Goal: Complete application form: Complete application form

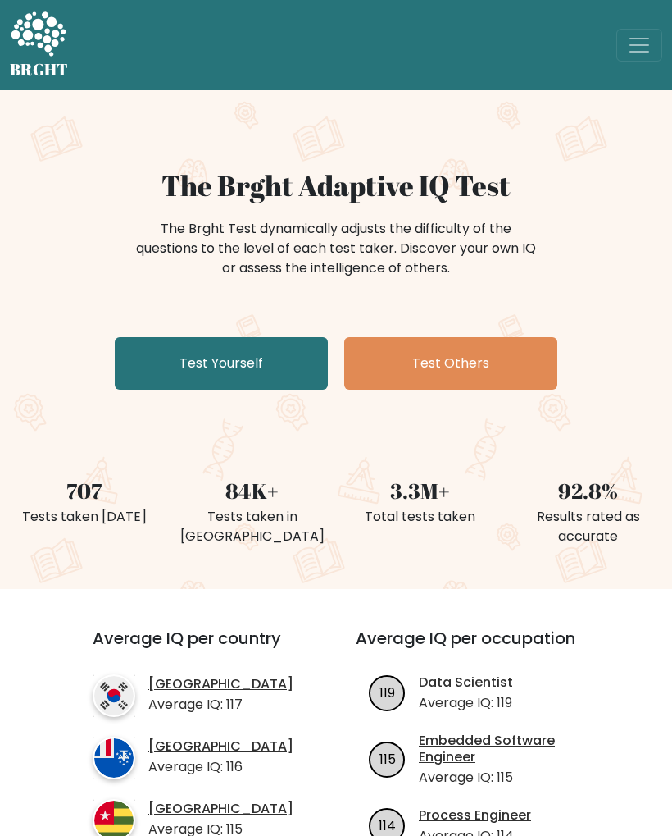
click at [288, 366] on link "Test Yourself" at bounding box center [221, 363] width 213 height 52
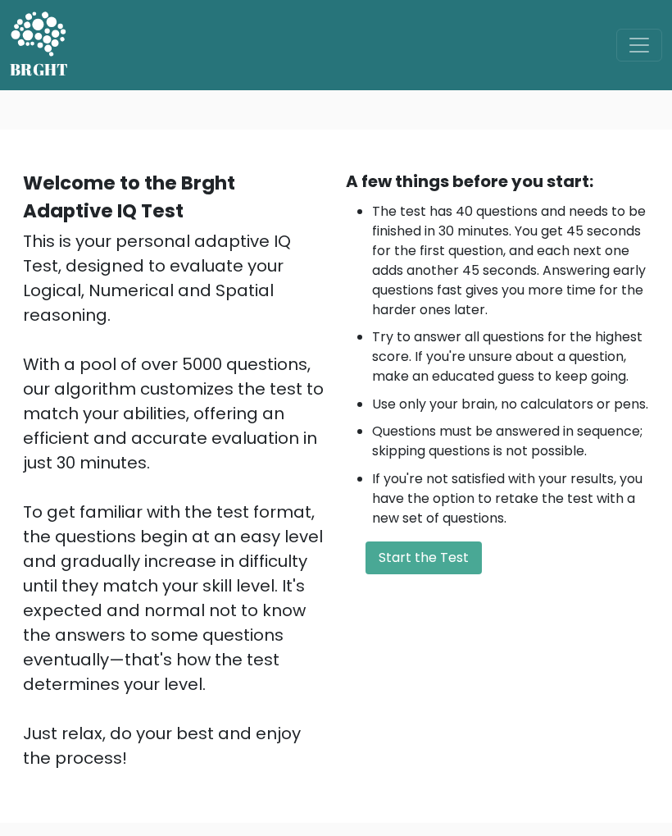
click at [457, 574] on button "Start the Test" at bounding box center [424, 557] width 116 height 33
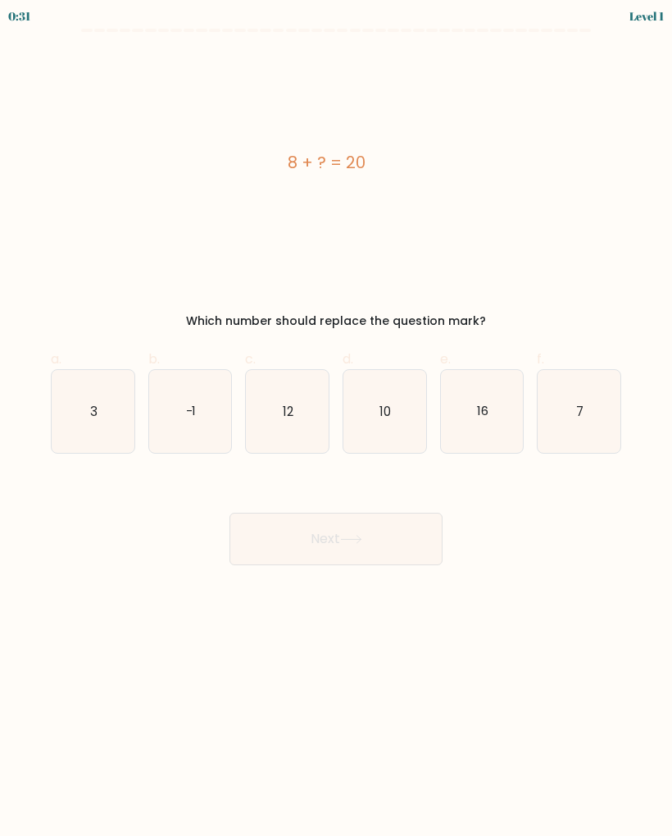
click at [299, 427] on icon "12" at bounding box center [287, 411] width 83 height 83
click at [336, 427] on input "c. 12" at bounding box center [336, 423] width 1 height 11
radio input "true"
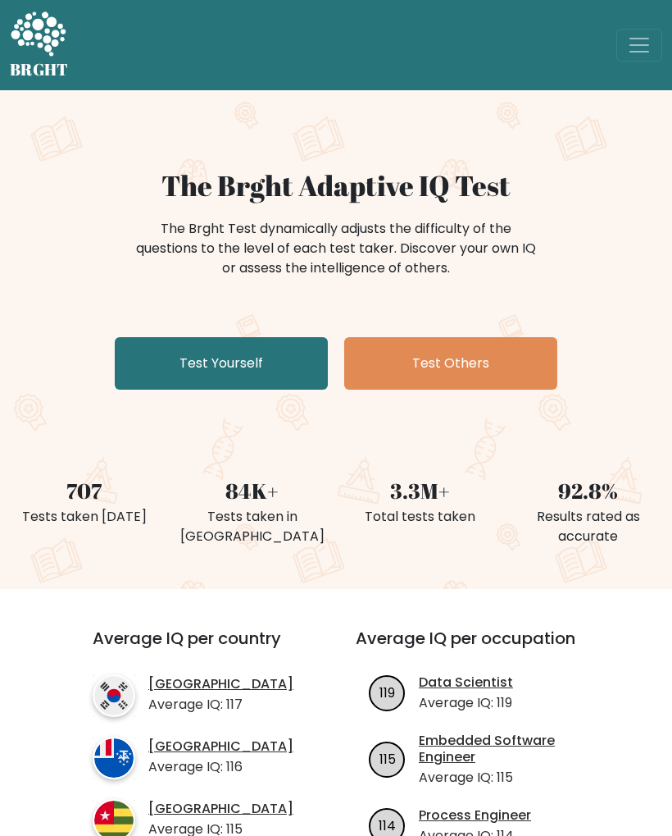
click at [295, 366] on link "Test Yourself" at bounding box center [221, 363] width 213 height 52
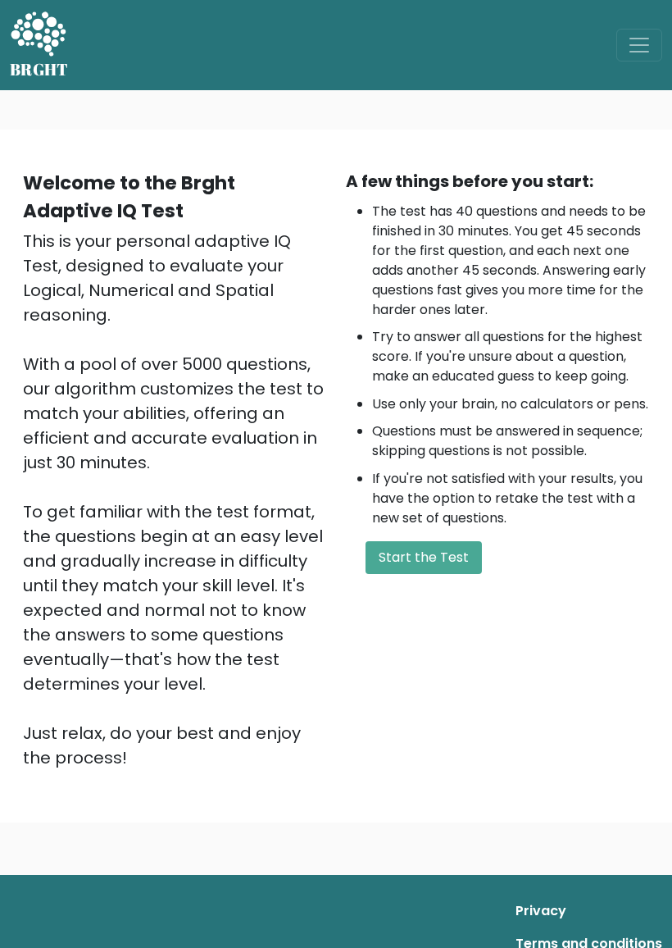
click at [458, 574] on button "Start the Test" at bounding box center [424, 557] width 116 height 33
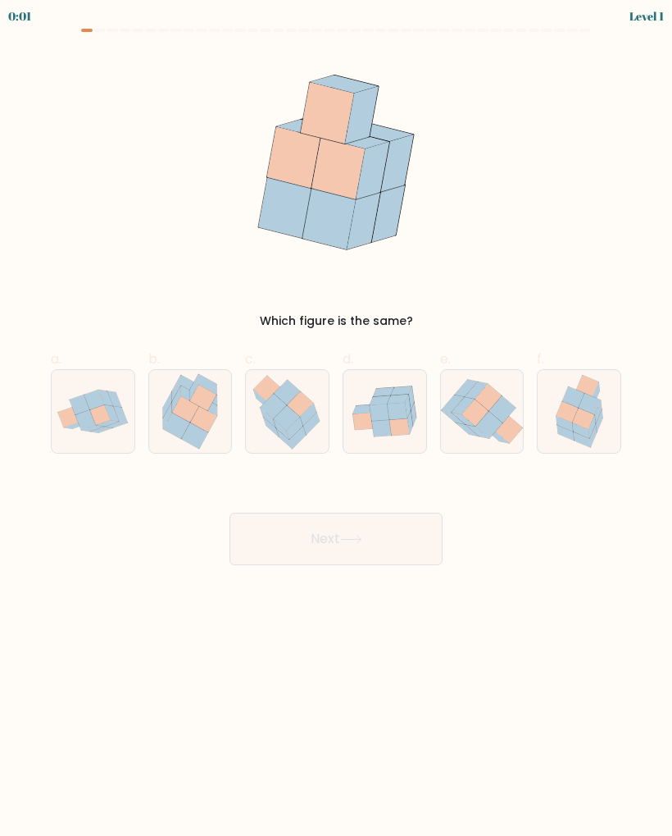
click at [206, 433] on icon at bounding box center [194, 434] width 26 height 25
click at [336, 429] on input "b." at bounding box center [336, 423] width 1 height 11
radio input "true"
click at [413, 560] on button "Next" at bounding box center [336, 538] width 213 height 52
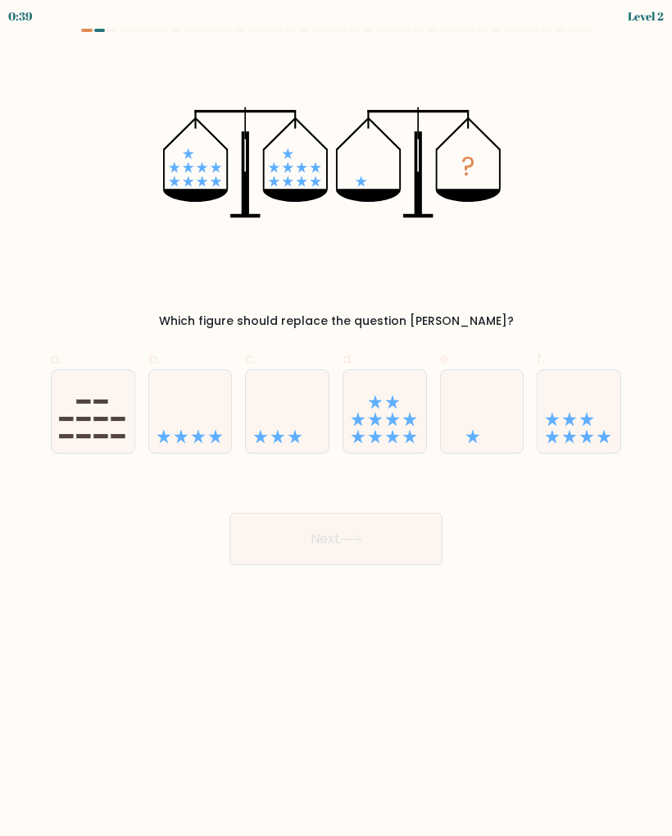
click at [497, 418] on icon at bounding box center [482, 411] width 83 height 68
click at [337, 418] on input "e." at bounding box center [336, 423] width 1 height 11
radio input "true"
click at [380, 556] on button "Next" at bounding box center [336, 538] width 213 height 52
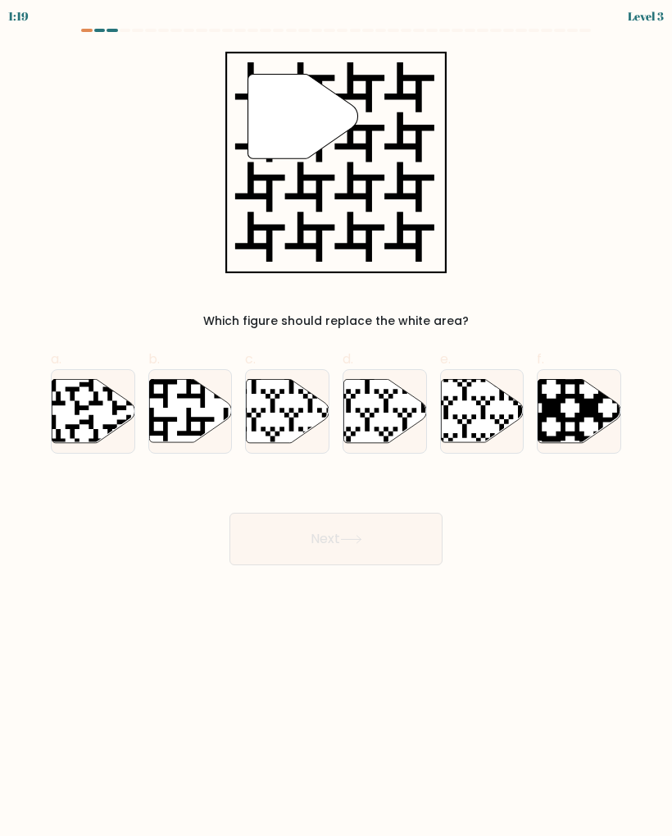
click at [194, 425] on icon at bounding box center [190, 410] width 83 height 63
click at [336, 425] on input "b." at bounding box center [336, 423] width 1 height 11
radio input "true"
click at [393, 545] on button "Next" at bounding box center [336, 538] width 213 height 52
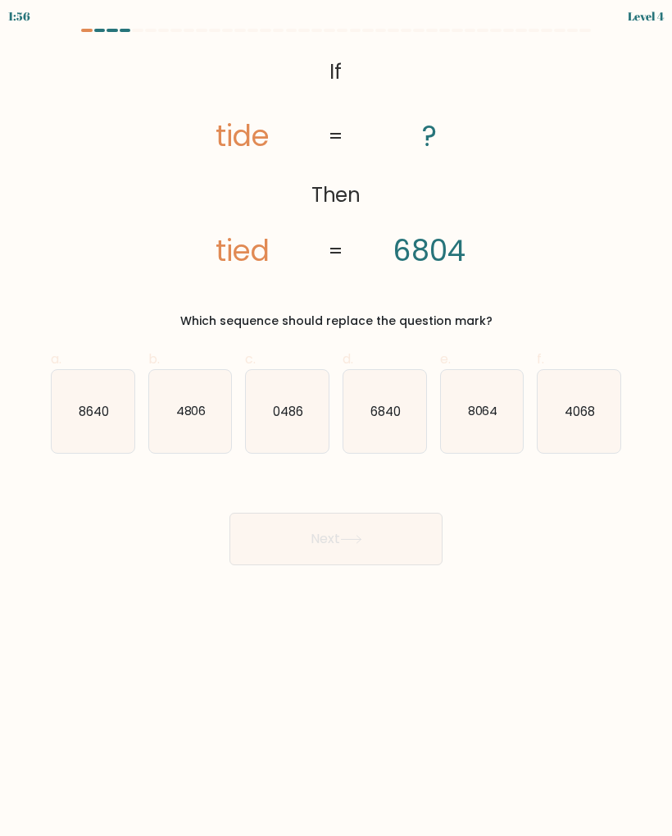
click at [386, 423] on icon "6840" at bounding box center [385, 411] width 83 height 83
click at [337, 423] on input "d. 6840" at bounding box center [336, 423] width 1 height 11
radio input "true"
click at [424, 562] on button "Next" at bounding box center [336, 538] width 213 height 52
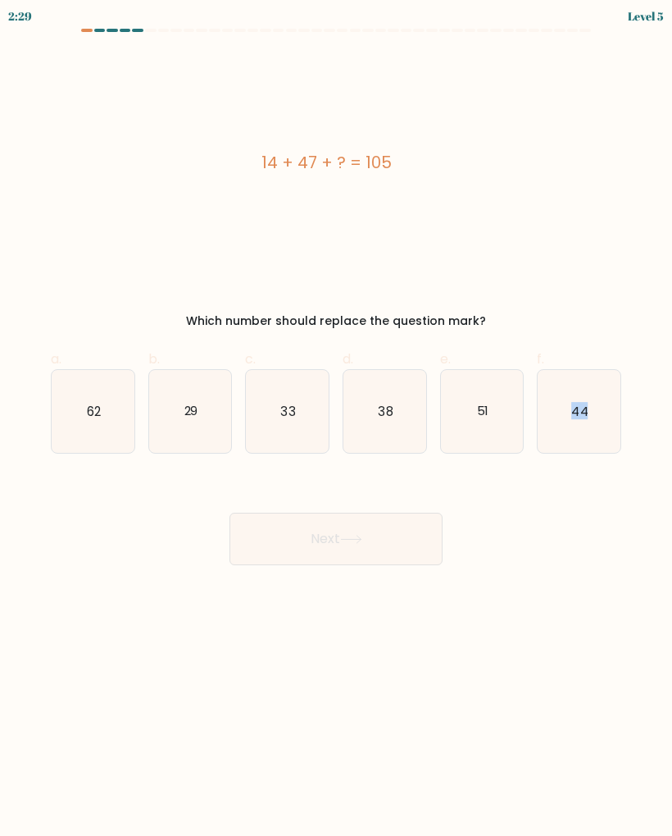
click at [341, 681] on body "2:29 Level 5 a." at bounding box center [336, 418] width 672 height 836
click at [592, 402] on icon "44" at bounding box center [579, 411] width 83 height 83
click at [337, 418] on input "f. 44" at bounding box center [336, 423] width 1 height 11
radio input "true"
click at [379, 531] on button "Next" at bounding box center [336, 538] width 213 height 52
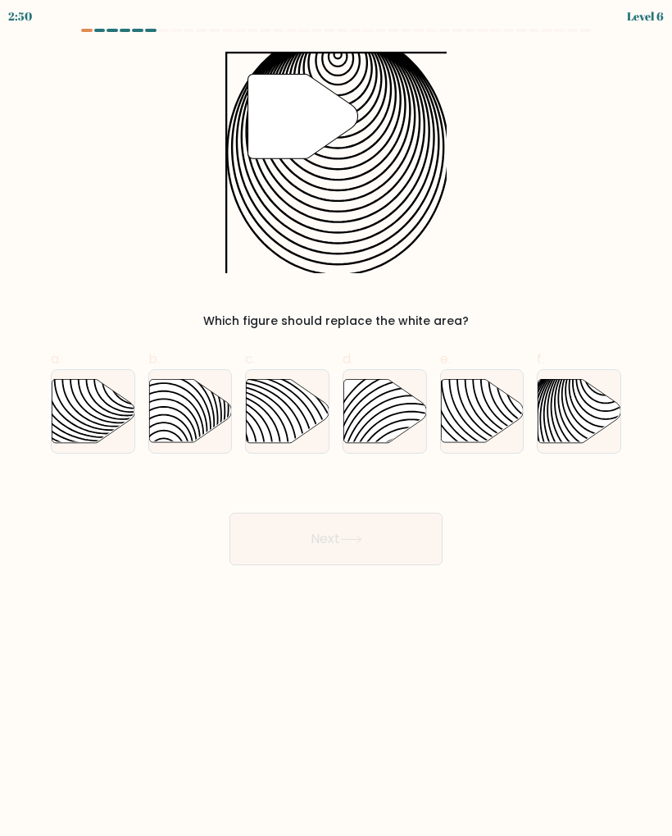
click at [584, 401] on icon at bounding box center [580, 410] width 83 height 63
click at [337, 418] on input "f." at bounding box center [336, 423] width 1 height 11
radio input "true"
click at [385, 530] on button "Next" at bounding box center [336, 538] width 213 height 52
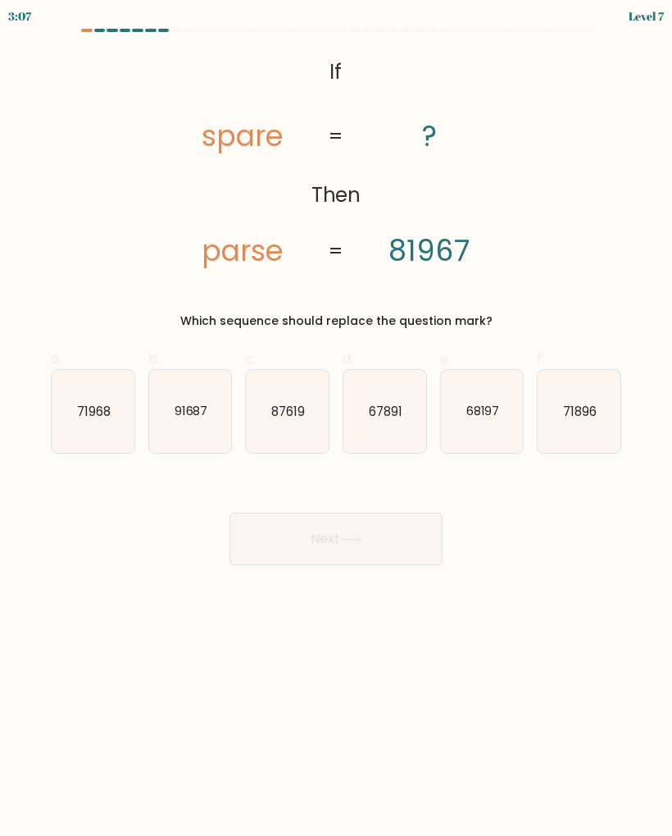
click at [494, 418] on text "68197" at bounding box center [483, 410] width 34 height 17
click at [337, 418] on input "e. 68197" at bounding box center [336, 423] width 1 height 11
radio input "true"
click at [374, 545] on button "Next" at bounding box center [336, 538] width 213 height 52
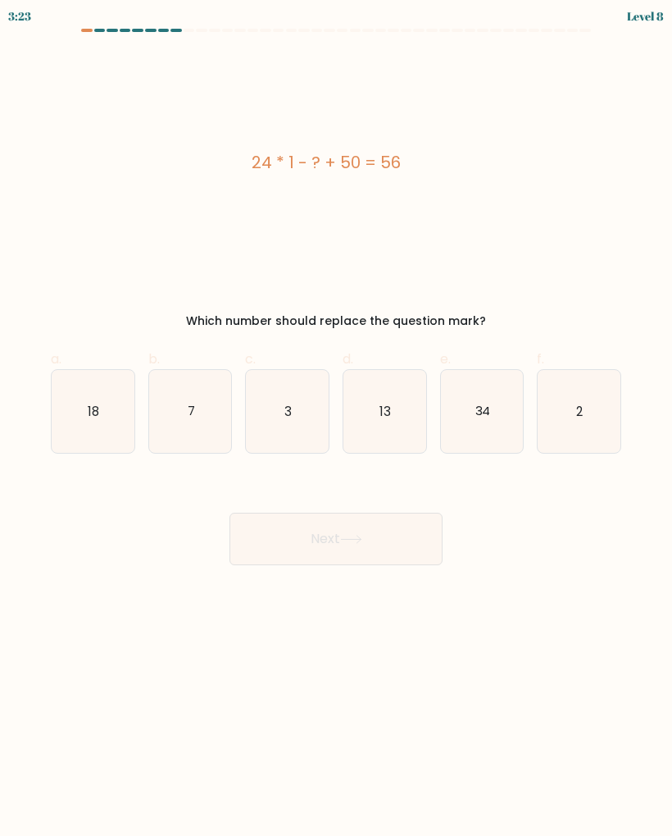
click at [111, 435] on icon "18" at bounding box center [93, 411] width 83 height 83
click at [336, 429] on input "a. 18" at bounding box center [336, 423] width 1 height 11
radio input "true"
click at [372, 540] on button "Next" at bounding box center [336, 538] width 213 height 52
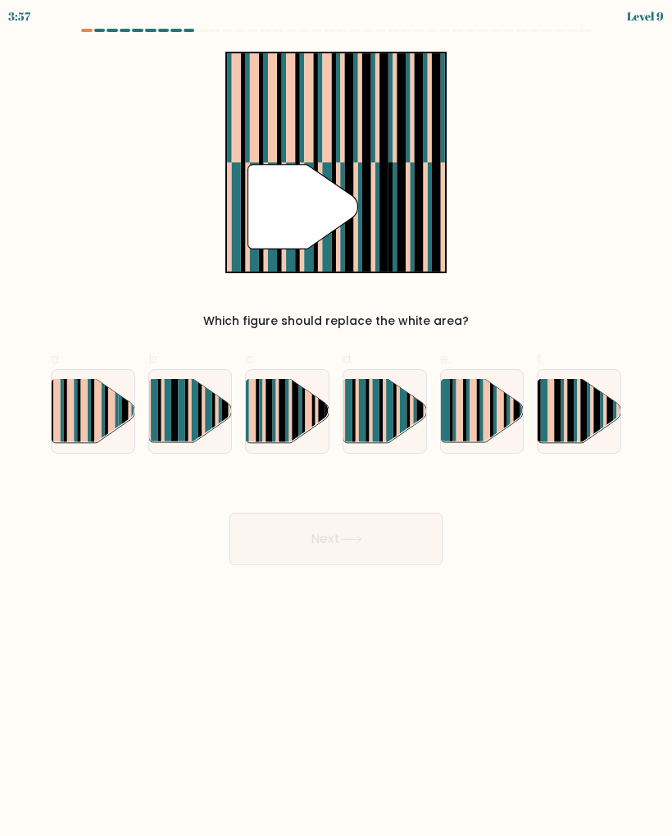
click at [395, 414] on rect at bounding box center [394, 418] width 3 height 82
click at [337, 418] on input "d." at bounding box center [336, 423] width 1 height 11
radio input "true"
click at [343, 529] on button "Next" at bounding box center [336, 538] width 213 height 52
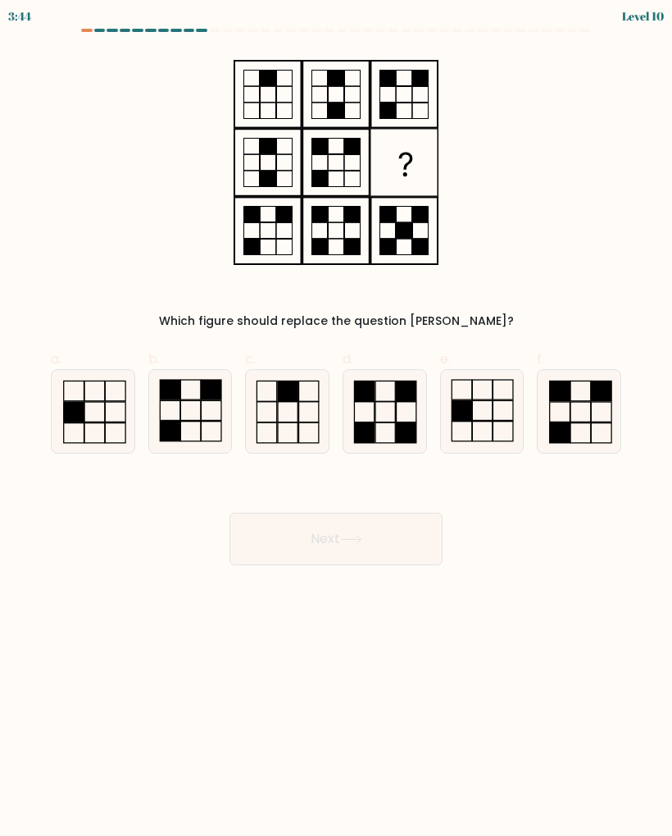
click at [401, 426] on rect at bounding box center [406, 432] width 20 height 20
click at [337, 426] on input "d." at bounding box center [336, 423] width 1 height 11
radio input "true"
click at [362, 536] on icon at bounding box center [351, 539] width 22 height 9
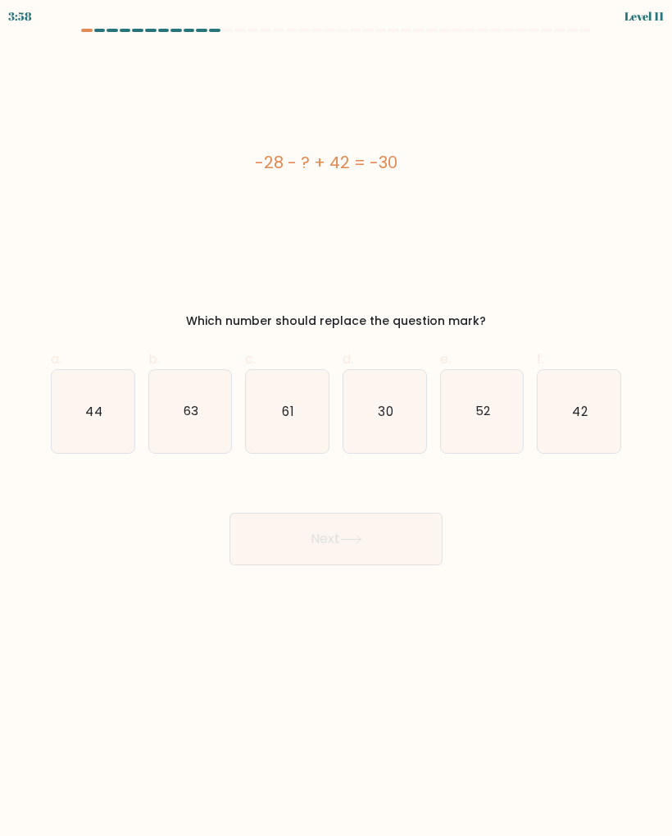
click at [105, 416] on icon "44" at bounding box center [93, 411] width 83 height 83
click at [336, 418] on input "a. 44" at bounding box center [336, 423] width 1 height 11
radio input "true"
click at [367, 554] on button "Next" at bounding box center [336, 538] width 213 height 52
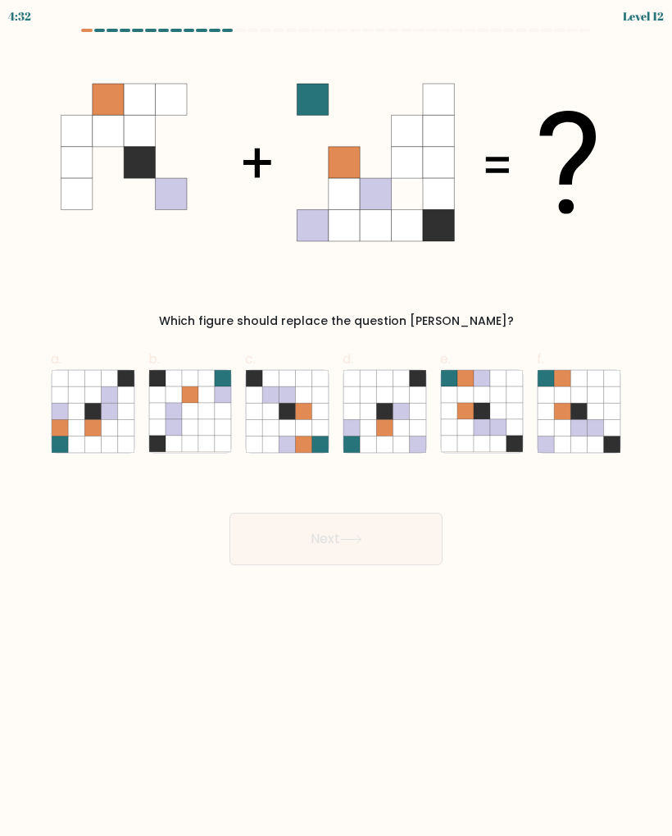
click at [565, 408] on icon at bounding box center [563, 411] width 16 height 16
click at [337, 418] on input "f." at bounding box center [336, 423] width 1 height 11
radio input "true"
click at [403, 544] on button "Next" at bounding box center [336, 538] width 213 height 52
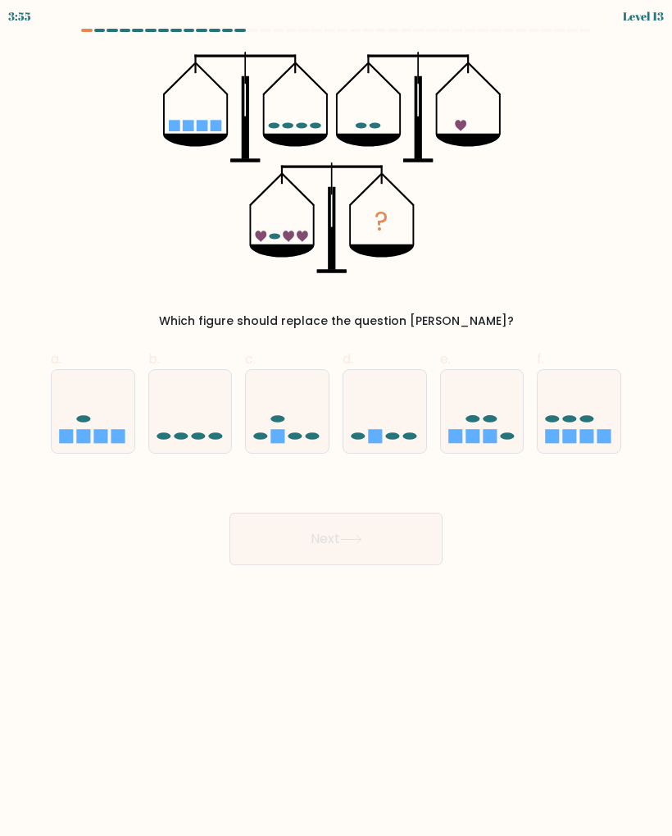
click at [578, 415] on icon at bounding box center [579, 411] width 83 height 68
click at [337, 418] on input "f." at bounding box center [336, 423] width 1 height 11
radio input "true"
click at [353, 526] on button "Next" at bounding box center [336, 538] width 213 height 52
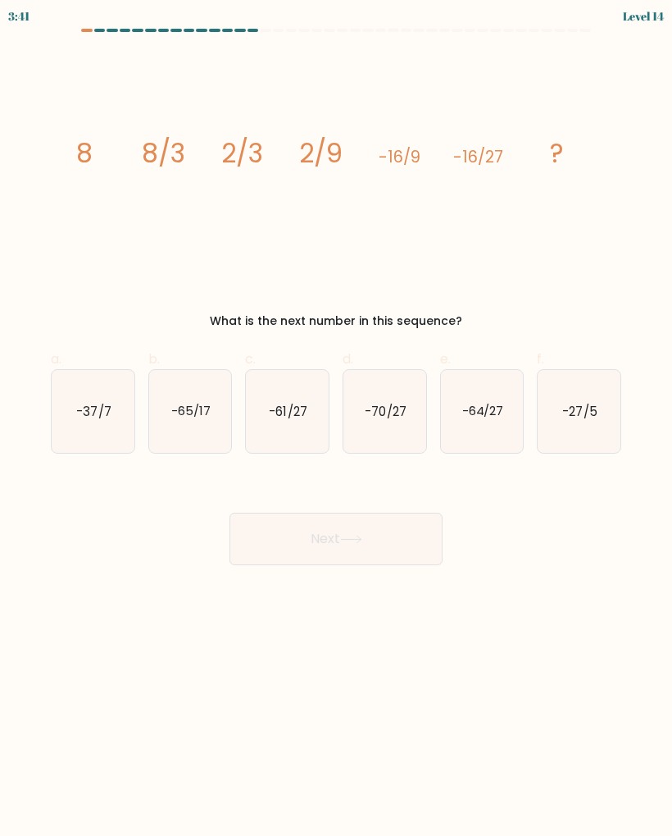
click at [499, 427] on icon "-64/27" at bounding box center [482, 411] width 83 height 83
click at [337, 427] on input "e. -64/27" at bounding box center [336, 423] width 1 height 11
radio input "true"
click at [376, 540] on button "Next" at bounding box center [336, 538] width 213 height 52
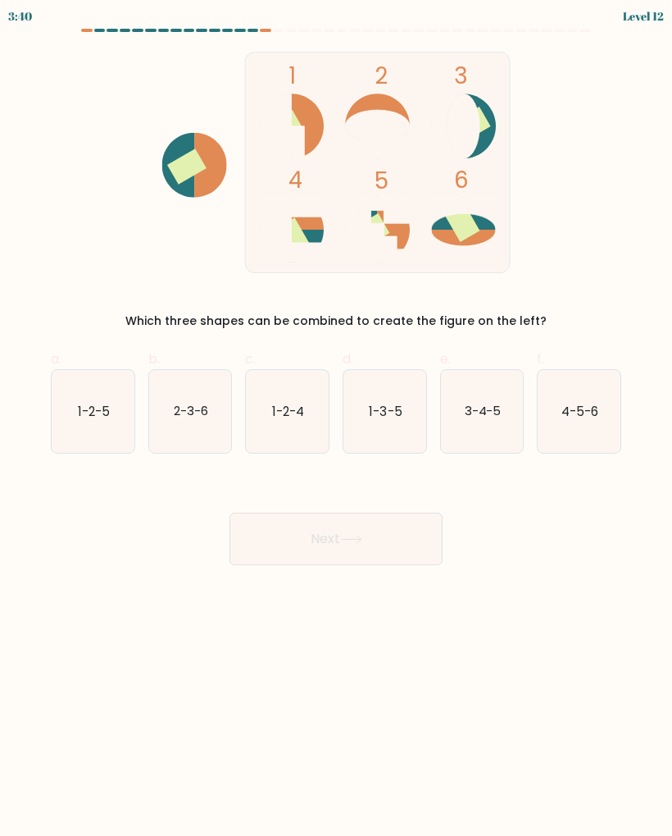
click at [406, 425] on icon "1-3-5" at bounding box center [385, 411] width 83 height 83
click at [337, 425] on input "d. 1-3-5" at bounding box center [336, 423] width 1 height 11
radio input "true"
click at [415, 540] on button "Next" at bounding box center [336, 538] width 213 height 52
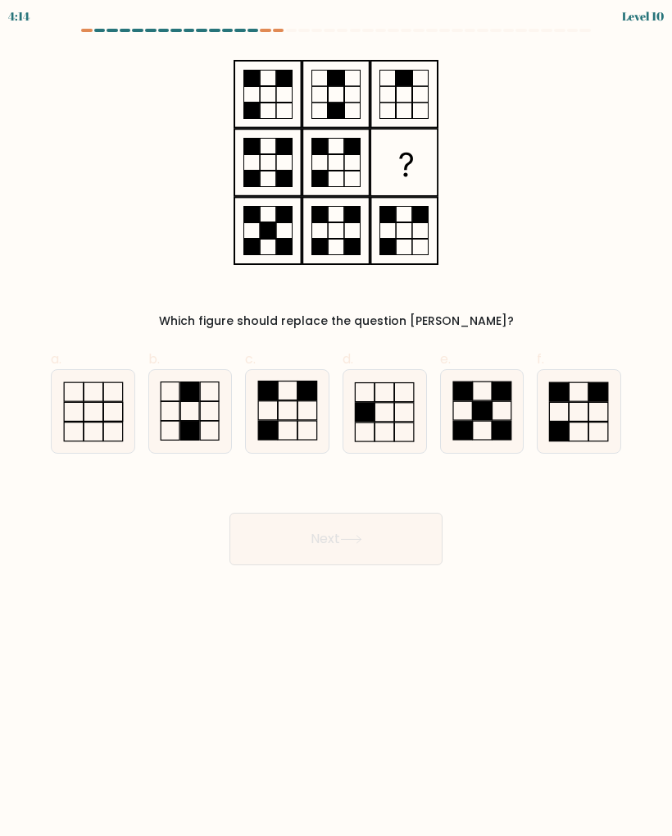
click at [193, 432] on rect at bounding box center [189, 430] width 19 height 19
click at [336, 429] on input "b." at bounding box center [336, 423] width 1 height 11
radio input "true"
click at [362, 542] on icon at bounding box center [351, 539] width 22 height 9
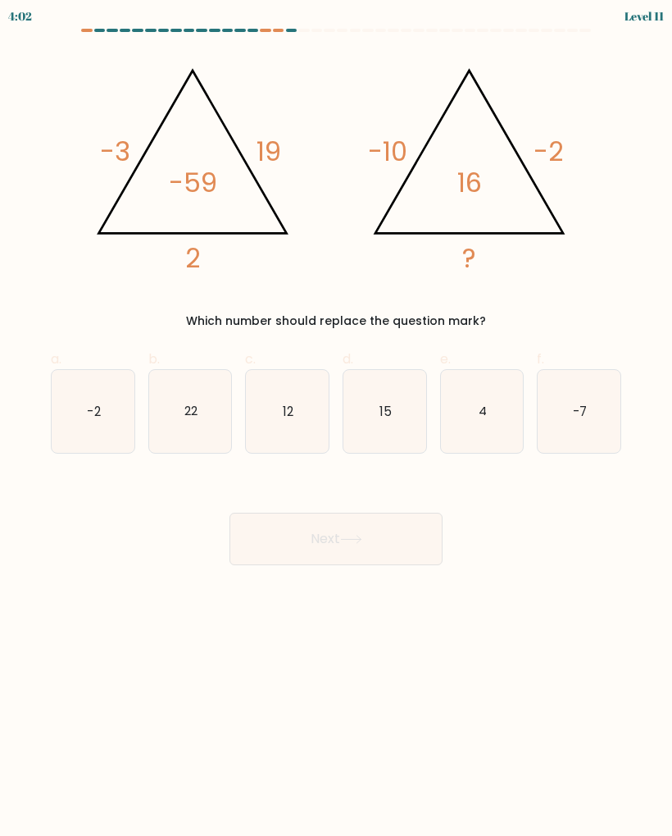
click at [495, 425] on icon "4" at bounding box center [482, 411] width 83 height 83
click at [337, 425] on input "e. 4" at bounding box center [336, 423] width 1 height 11
radio input "true"
click at [385, 548] on button "Next" at bounding box center [336, 538] width 213 height 52
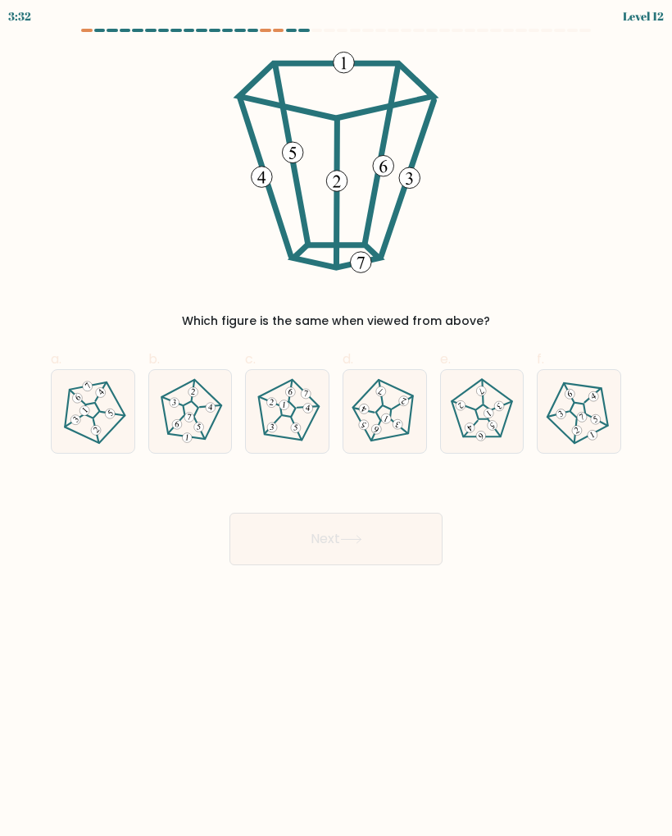
click at [200, 448] on div at bounding box center [190, 411] width 84 height 84
click at [336, 429] on input "b." at bounding box center [336, 423] width 1 height 11
radio input "true"
click at [405, 544] on button "Next" at bounding box center [336, 538] width 213 height 52
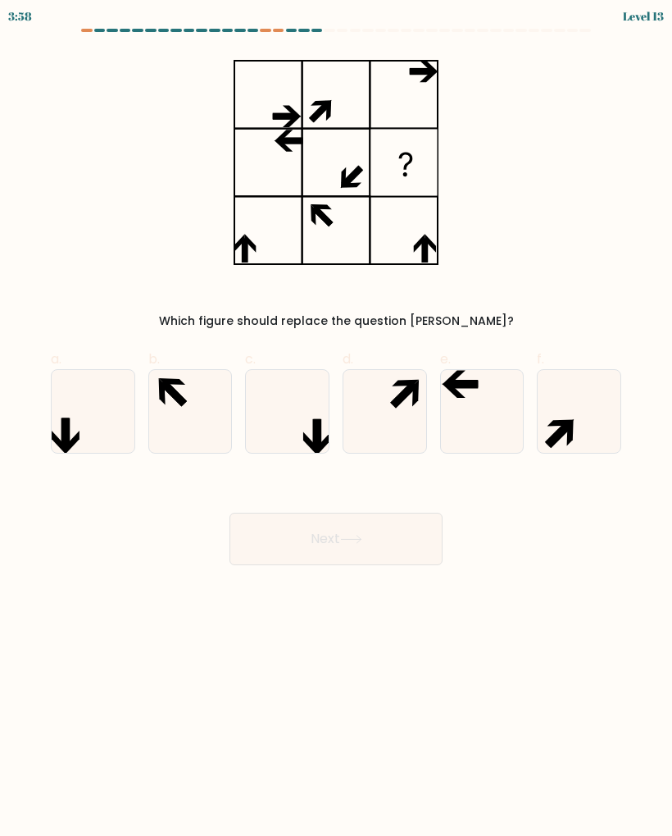
click at [480, 421] on icon at bounding box center [482, 411] width 83 height 83
click at [337, 421] on input "e." at bounding box center [336, 423] width 1 height 11
radio input "true"
click at [400, 550] on button "Next" at bounding box center [336, 538] width 213 height 52
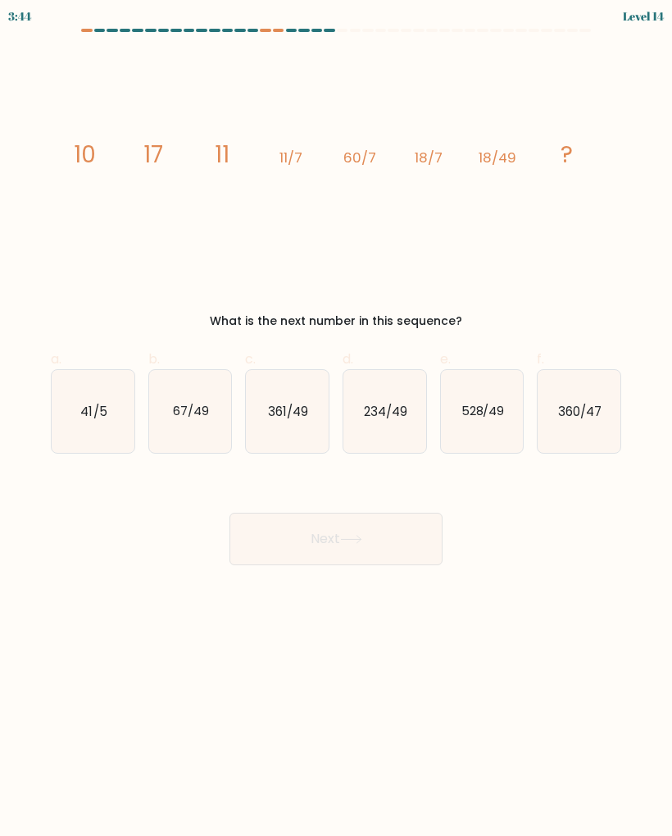
click at [493, 433] on icon "528/49" at bounding box center [482, 411] width 83 height 83
click at [337, 429] on input "e. 528/49" at bounding box center [336, 423] width 1 height 11
radio input "true"
click at [393, 562] on button "Next" at bounding box center [336, 538] width 213 height 52
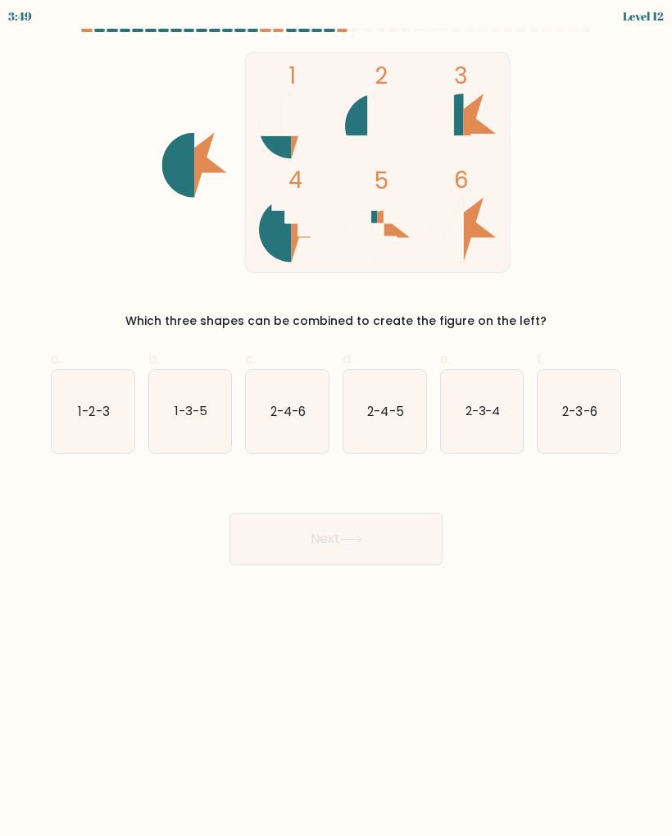
click at [109, 412] on text "1-2-3" at bounding box center [93, 410] width 31 height 17
click at [336, 418] on input "a. 1-2-3" at bounding box center [336, 423] width 1 height 11
radio input "true"
click at [360, 554] on button "Next" at bounding box center [336, 538] width 213 height 52
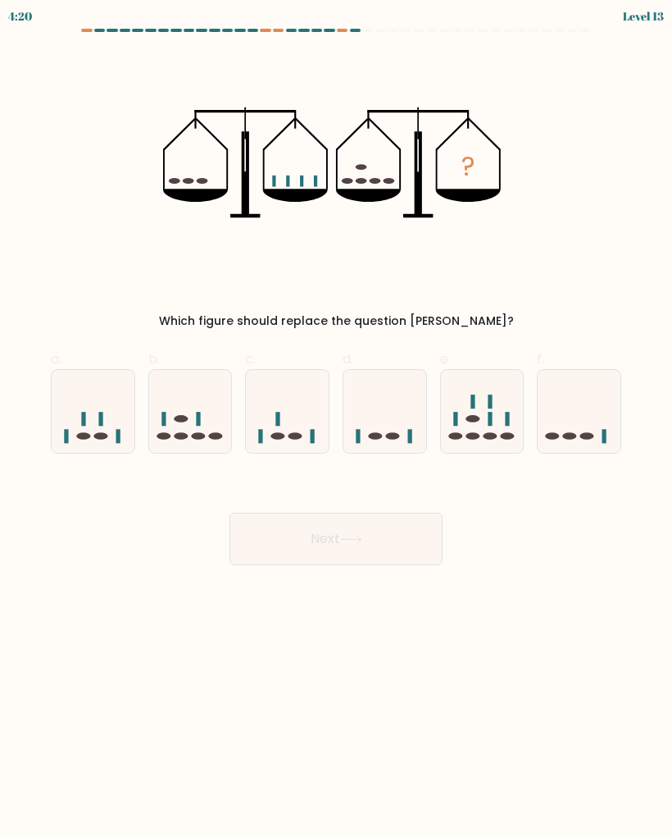
click at [108, 435] on icon at bounding box center [93, 411] width 83 height 68
click at [336, 429] on input "a." at bounding box center [336, 423] width 1 height 11
radio input "true"
click at [383, 544] on button "Next" at bounding box center [336, 538] width 213 height 52
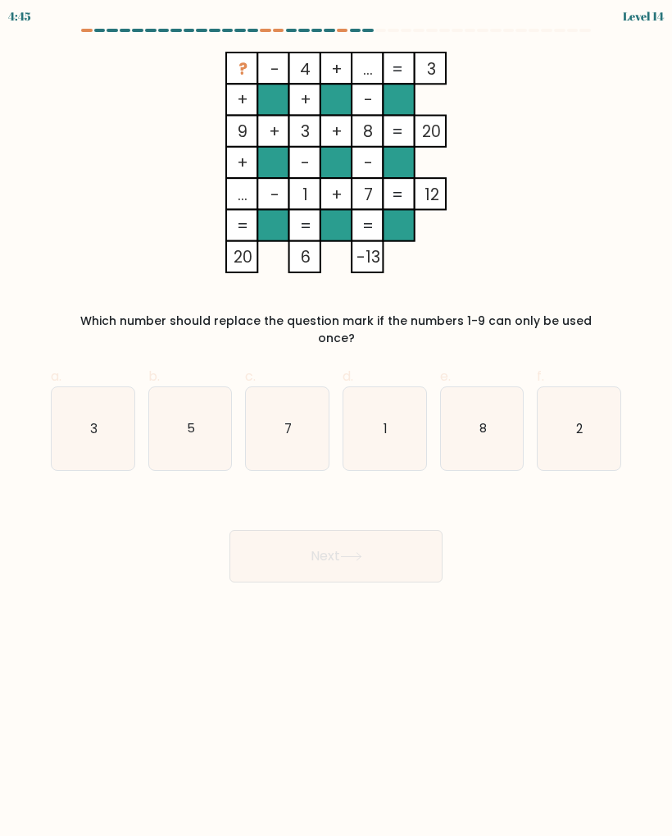
click at [207, 407] on icon "5" at bounding box center [190, 428] width 83 height 83
click at [336, 418] on input "b. 5" at bounding box center [336, 423] width 1 height 11
radio input "true"
click at [417, 536] on button "Next" at bounding box center [336, 556] width 213 height 52
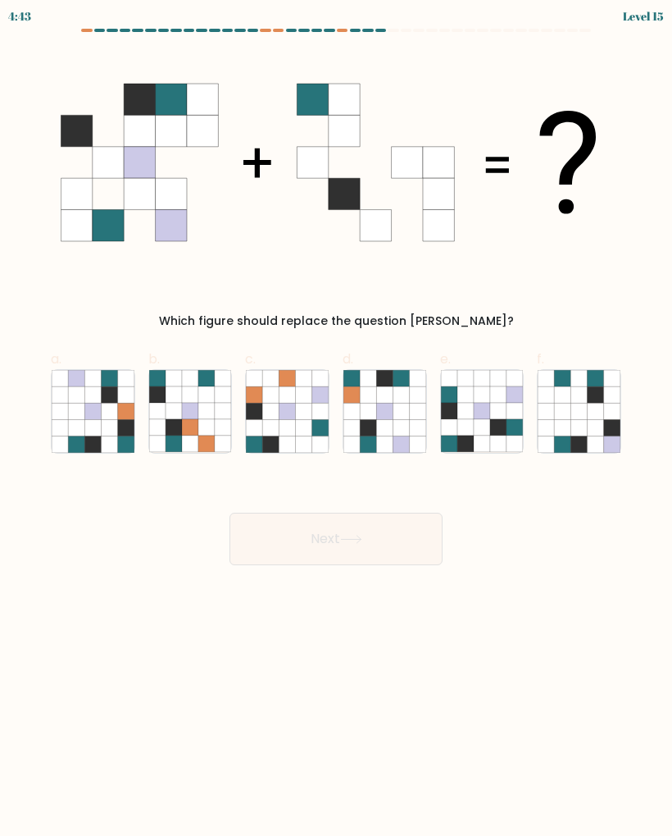
click at [500, 408] on icon at bounding box center [498, 411] width 16 height 16
click at [337, 418] on input "e." at bounding box center [336, 423] width 1 height 11
radio input "true"
click at [405, 535] on button "Next" at bounding box center [336, 538] width 213 height 52
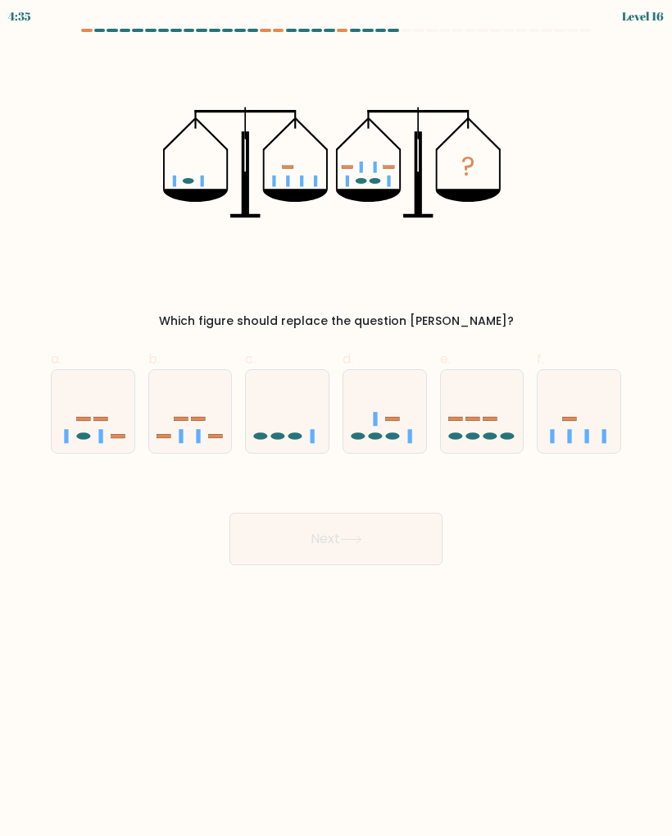
click at [399, 438] on icon at bounding box center [385, 411] width 83 height 68
click at [337, 429] on input "d." at bounding box center [336, 423] width 1 height 11
radio input "true"
click at [412, 538] on button "Next" at bounding box center [336, 538] width 213 height 52
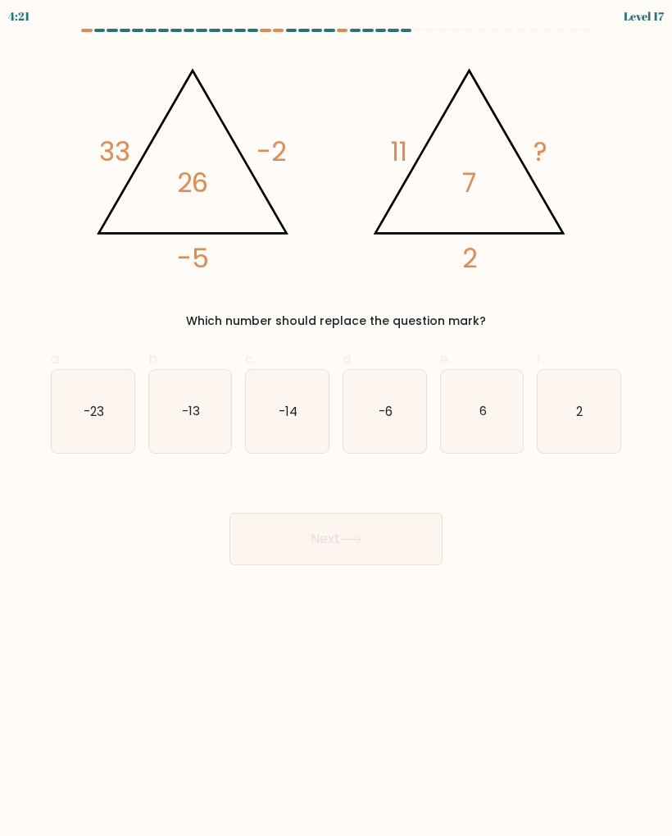
click at [596, 412] on icon "2" at bounding box center [579, 411] width 83 height 83
click at [337, 418] on input "f. 2" at bounding box center [336, 423] width 1 height 11
radio input "true"
click at [399, 430] on icon "-6" at bounding box center [385, 411] width 83 height 83
click at [337, 429] on input "d. -6" at bounding box center [336, 423] width 1 height 11
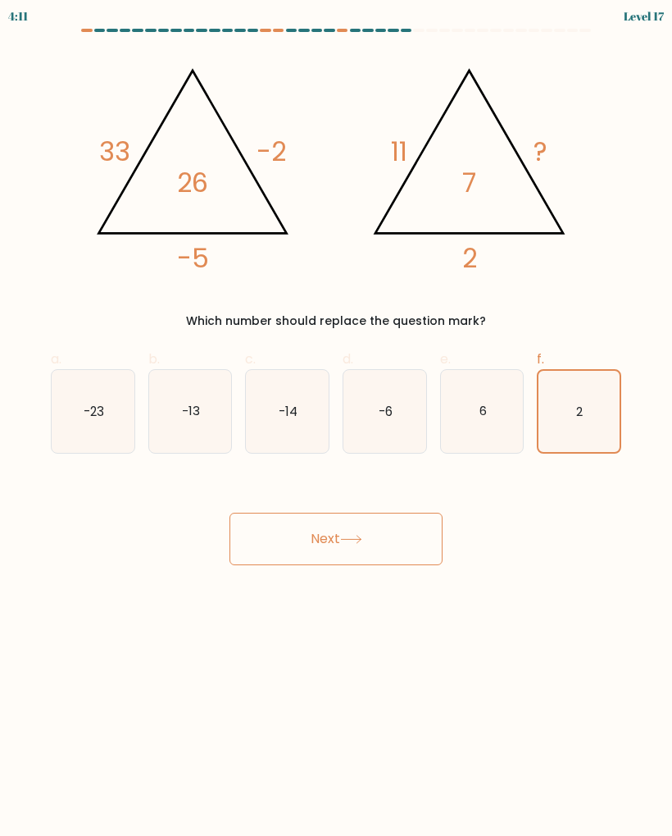
radio input "true"
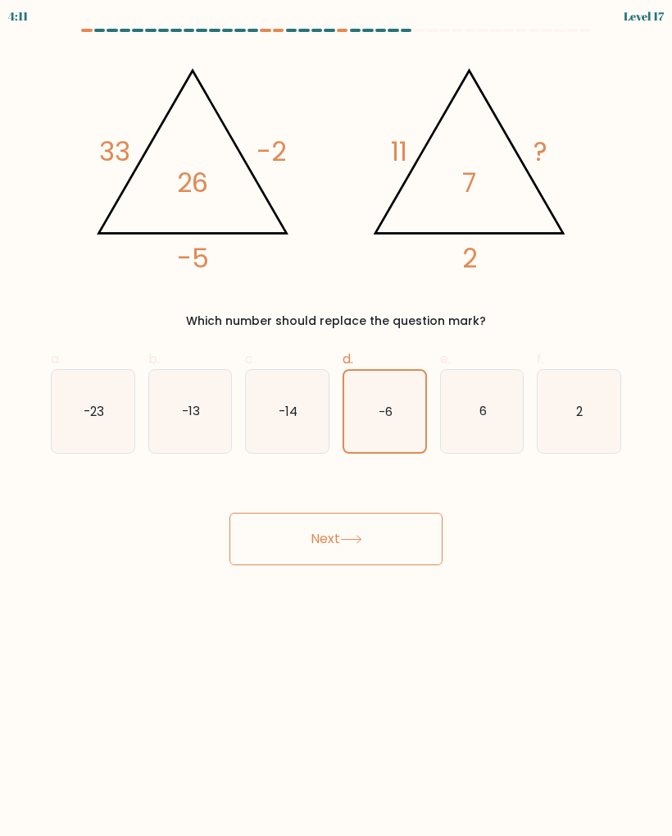
click at [375, 545] on button "Next" at bounding box center [336, 538] width 213 height 52
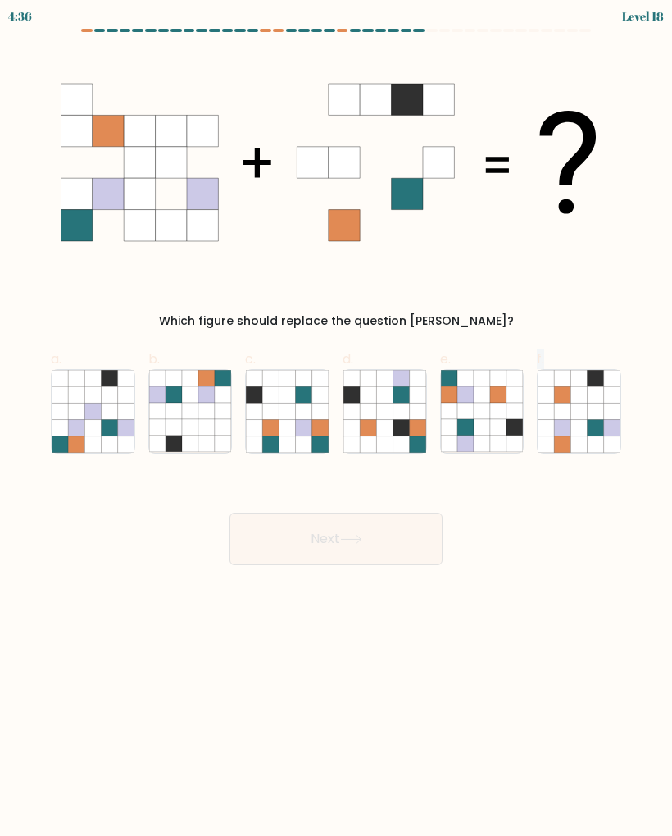
click at [543, 546] on div "Next" at bounding box center [336, 519] width 590 height 92
click at [600, 496] on div "Next" at bounding box center [336, 519] width 590 height 92
click at [503, 426] on icon at bounding box center [498, 427] width 16 height 16
click at [337, 426] on input "e." at bounding box center [336, 423] width 1 height 11
radio input "true"
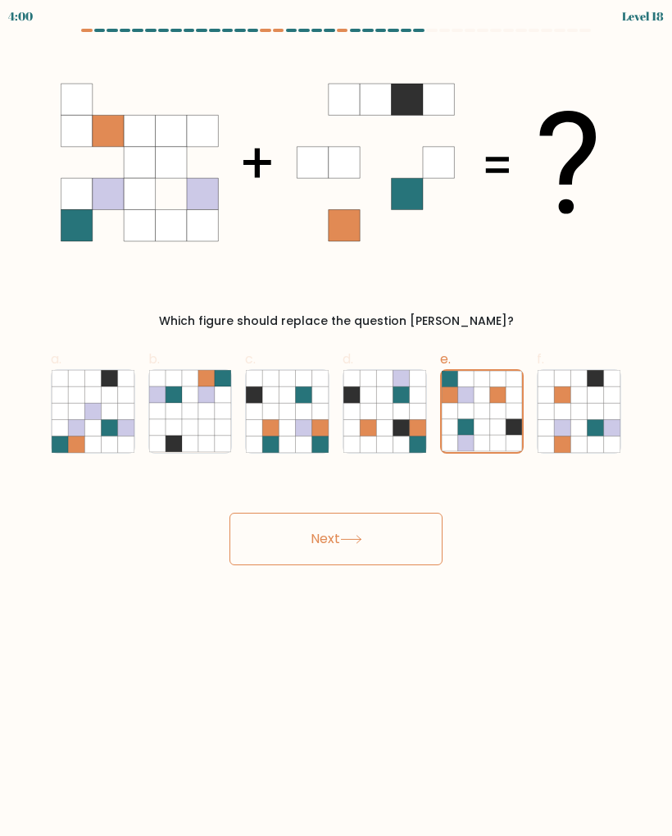
click at [402, 548] on button "Next" at bounding box center [336, 538] width 213 height 52
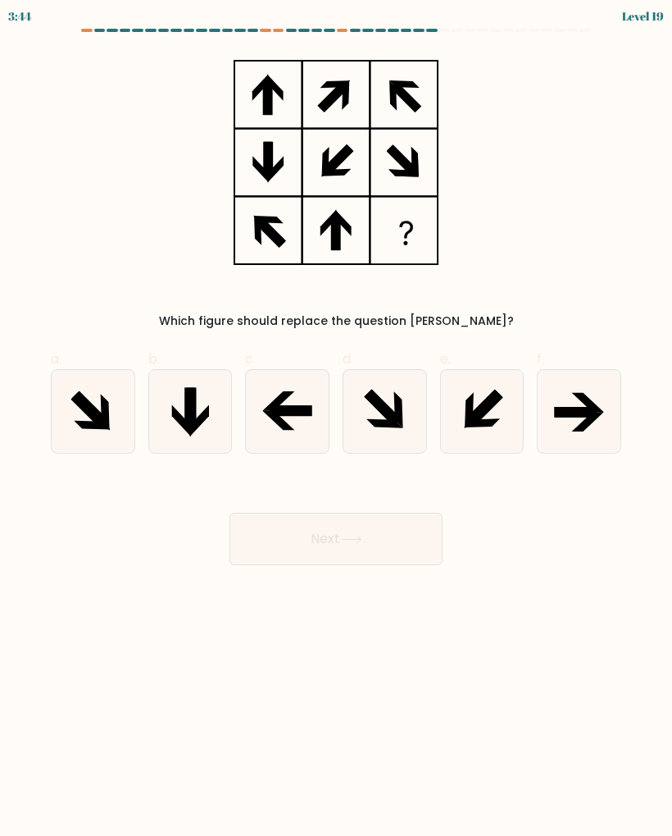
click at [497, 408] on icon at bounding box center [482, 411] width 83 height 83
click at [337, 418] on input "e." at bounding box center [336, 423] width 1 height 11
radio input "true"
click at [407, 540] on button "Next" at bounding box center [336, 538] width 213 height 52
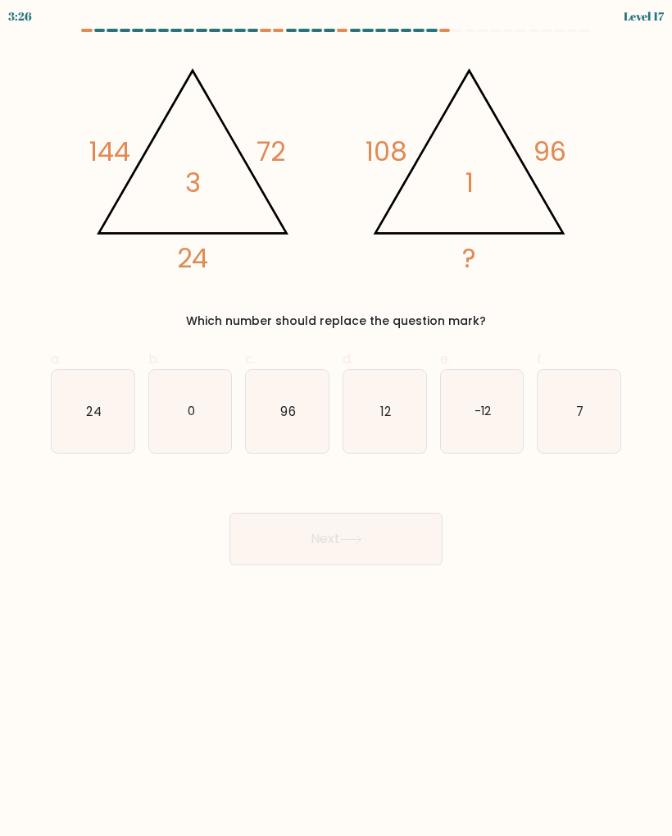
click at [595, 405] on icon "7" at bounding box center [579, 411] width 83 height 83
click at [337, 418] on input "f. 7" at bounding box center [336, 423] width 1 height 11
radio input "true"
click at [412, 543] on button "Next" at bounding box center [336, 538] width 213 height 52
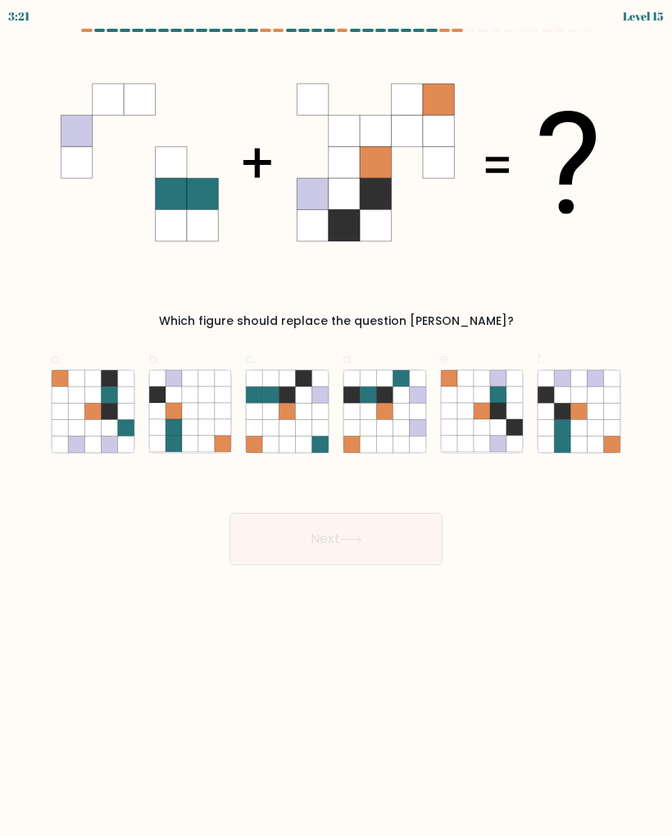
click at [600, 419] on icon at bounding box center [596, 411] width 16 height 16
click at [337, 419] on input "f." at bounding box center [336, 423] width 1 height 11
radio input "true"
click at [405, 541] on button "Next" at bounding box center [336, 538] width 213 height 52
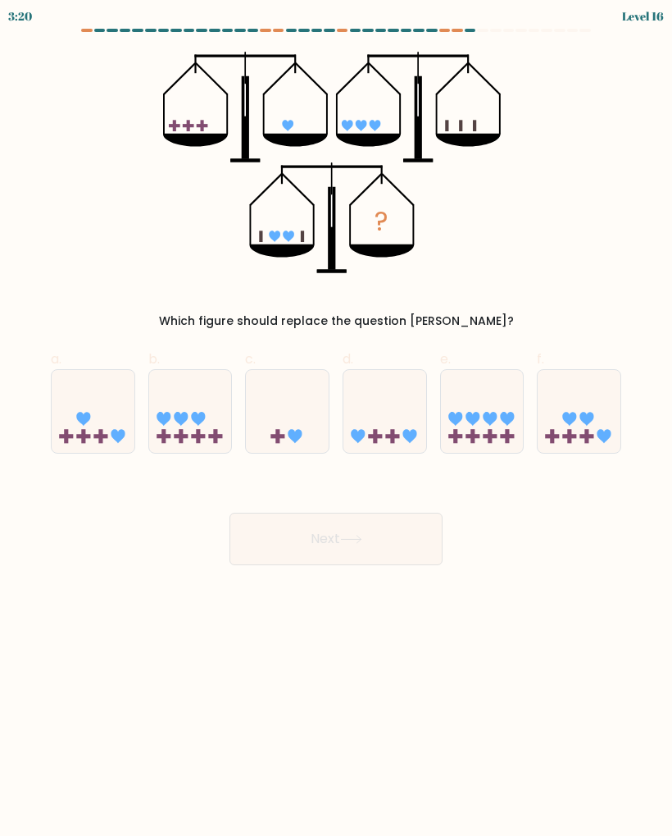
click at [213, 426] on icon at bounding box center [190, 411] width 83 height 68
click at [336, 426] on input "b." at bounding box center [336, 423] width 1 height 11
radio input "true"
click at [371, 544] on button "Next" at bounding box center [336, 538] width 213 height 52
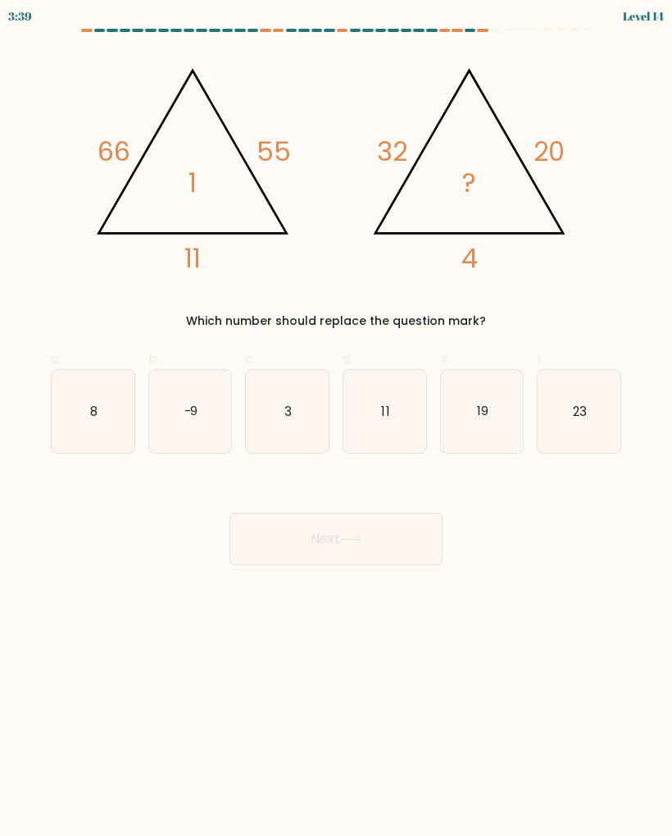
click at [306, 440] on icon "3" at bounding box center [287, 411] width 83 height 83
click at [336, 429] on input "c. 3" at bounding box center [336, 423] width 1 height 11
radio input "true"
click at [436, 540] on button "Next" at bounding box center [336, 538] width 213 height 52
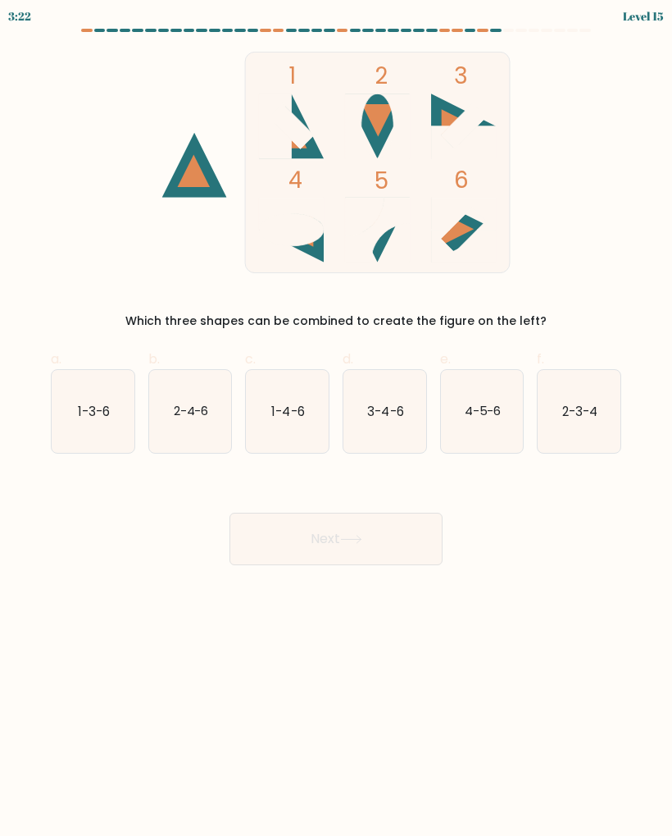
click at [407, 420] on icon "3-4-6" at bounding box center [385, 411] width 83 height 83
click at [337, 420] on input "d. 3-4-6" at bounding box center [336, 423] width 1 height 11
radio input "true"
click at [423, 533] on button "Next" at bounding box center [336, 538] width 213 height 52
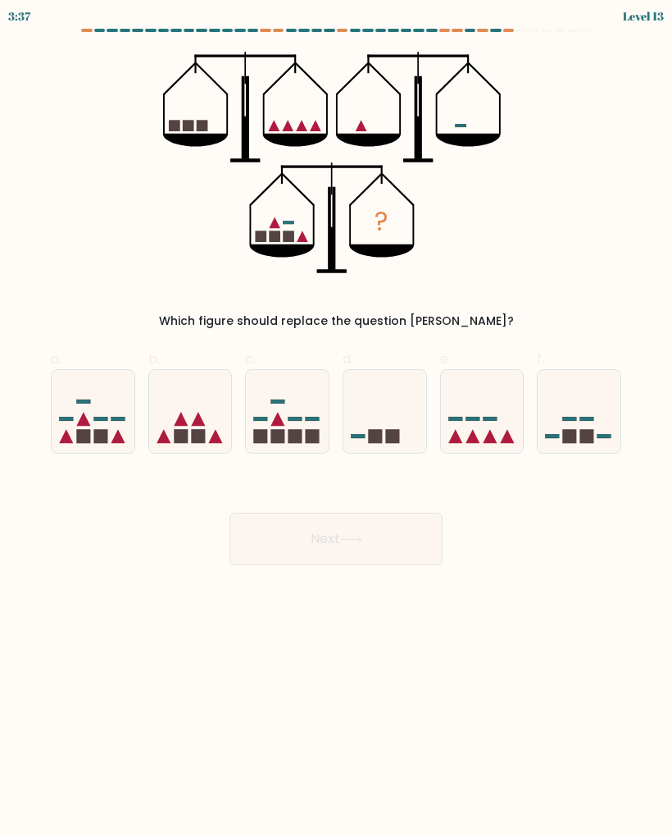
click at [497, 435] on icon at bounding box center [482, 411] width 83 height 68
click at [337, 429] on input "e." at bounding box center [336, 423] width 1 height 11
radio input "true"
click at [407, 544] on button "Next" at bounding box center [336, 538] width 213 height 52
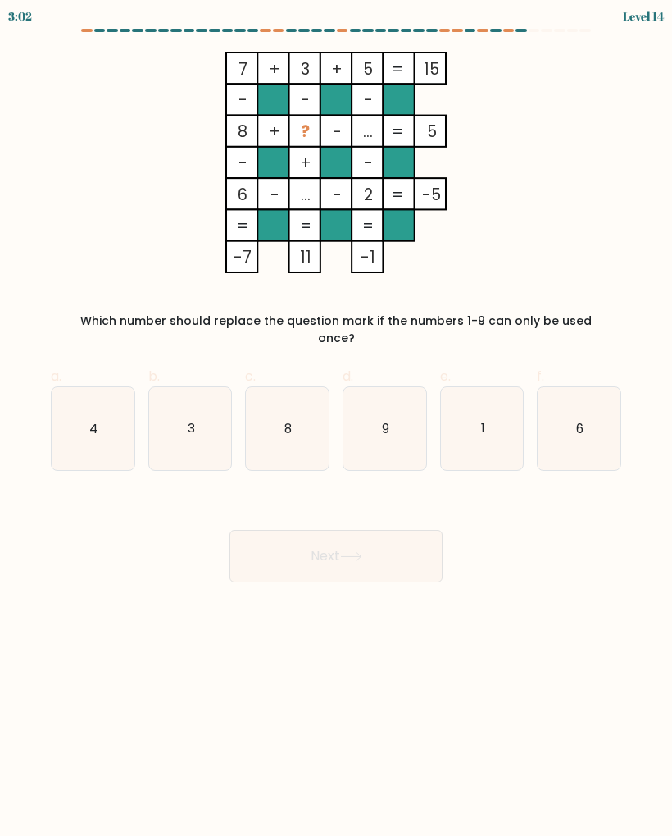
click at [393, 437] on icon "9" at bounding box center [385, 428] width 83 height 83
click at [337, 429] on input "d. 9" at bounding box center [336, 423] width 1 height 11
radio input "true"
click at [399, 552] on button "Next" at bounding box center [336, 556] width 213 height 52
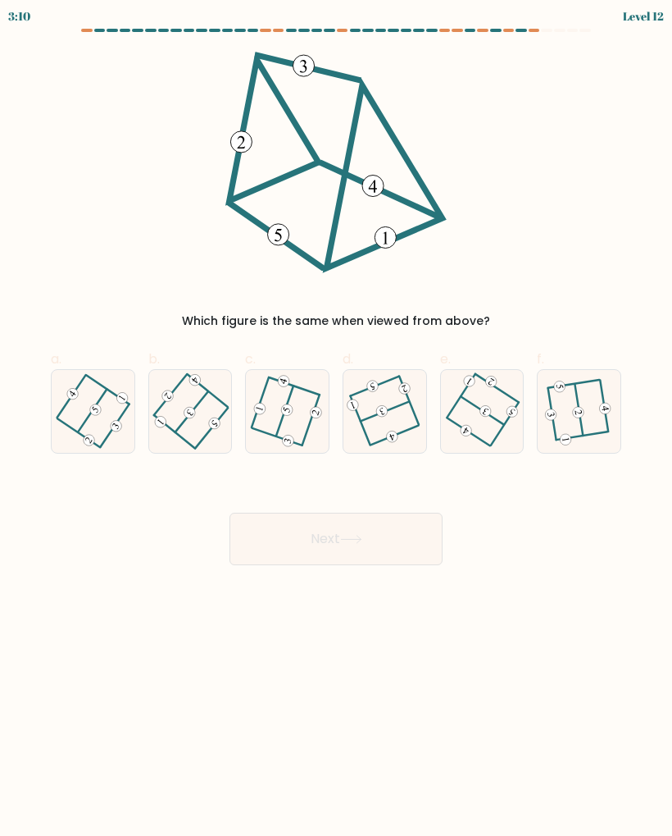
click at [296, 416] on icon at bounding box center [287, 411] width 66 height 66
click at [336, 418] on input "c." at bounding box center [336, 423] width 1 height 11
radio input "true"
click at [224, 426] on icon at bounding box center [190, 411] width 66 height 66
click at [336, 426] on input "b." at bounding box center [336, 423] width 1 height 11
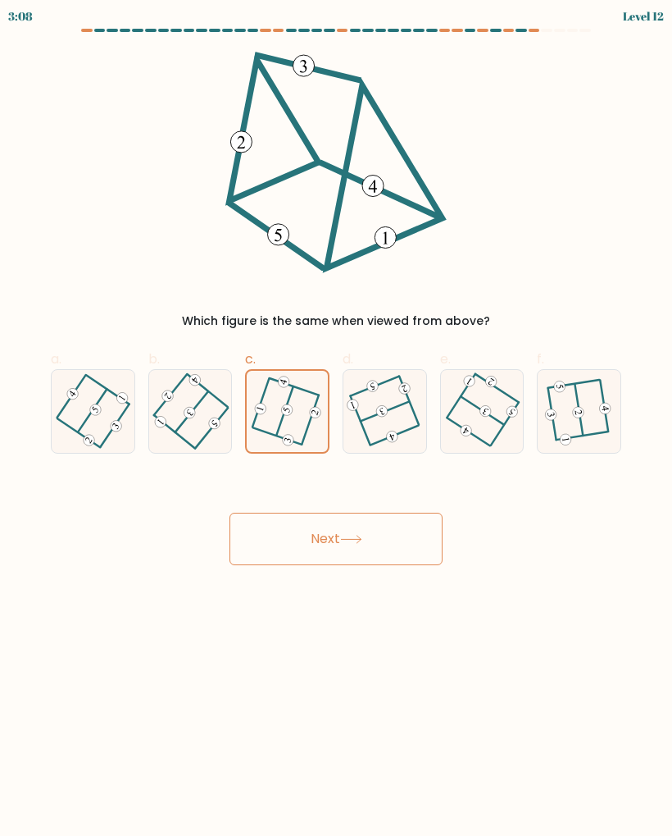
radio input "true"
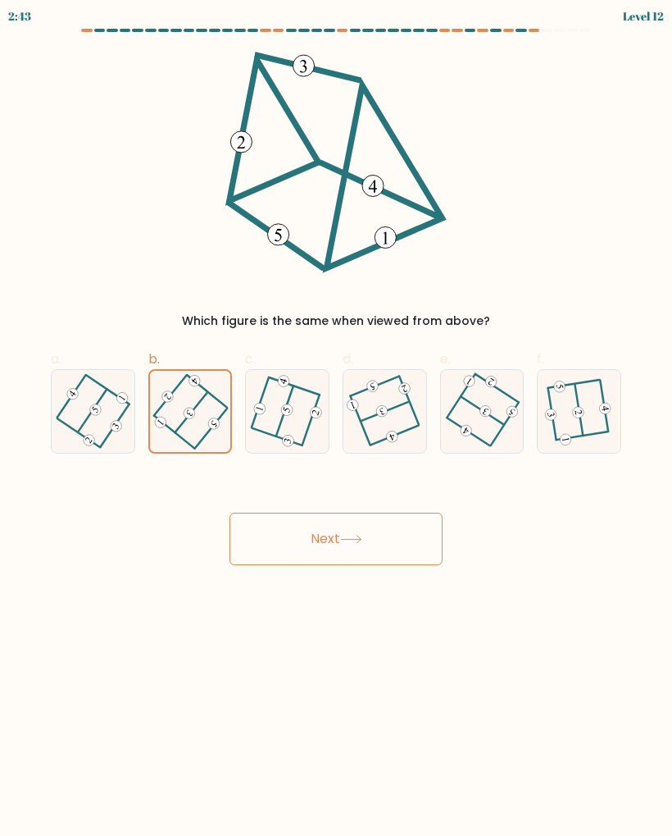
click at [503, 419] on icon at bounding box center [481, 411] width 63 height 66
click at [337, 419] on input "e." at bounding box center [336, 423] width 1 height 11
radio input "true"
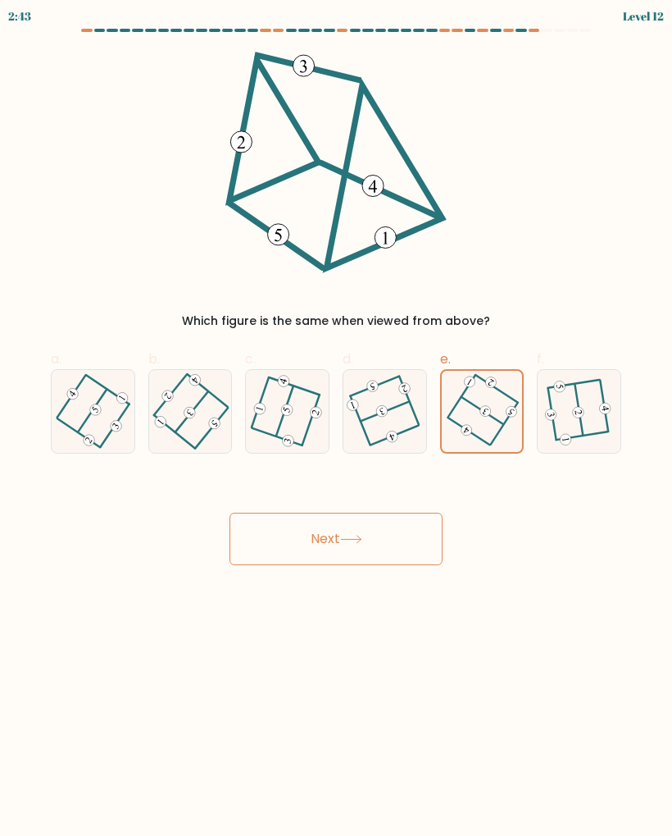
click at [426, 543] on button "Next" at bounding box center [336, 538] width 213 height 52
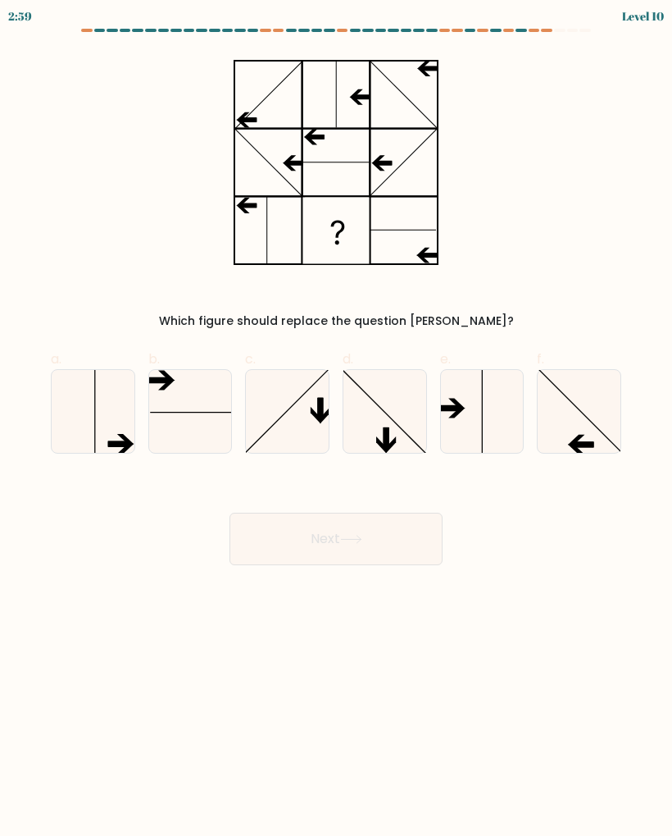
click at [598, 433] on icon at bounding box center [579, 411] width 83 height 83
click at [337, 429] on input "f." at bounding box center [336, 423] width 1 height 11
radio input "true"
click at [415, 542] on button "Next" at bounding box center [336, 538] width 213 height 52
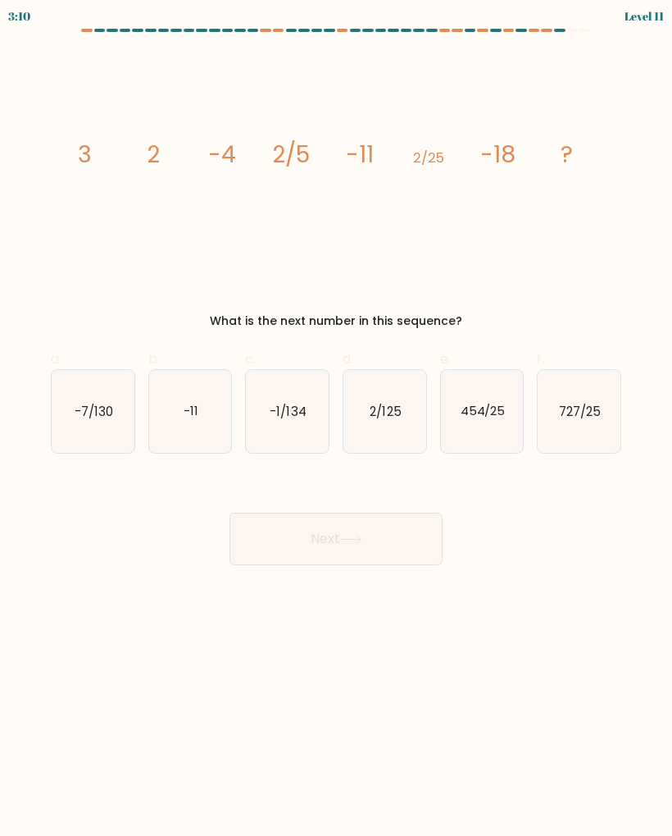
click at [411, 416] on icon "2/125" at bounding box center [385, 411] width 83 height 83
click at [337, 418] on input "d. 2/125" at bounding box center [336, 423] width 1 height 11
radio input "true"
click at [381, 549] on button "Next" at bounding box center [336, 538] width 213 height 52
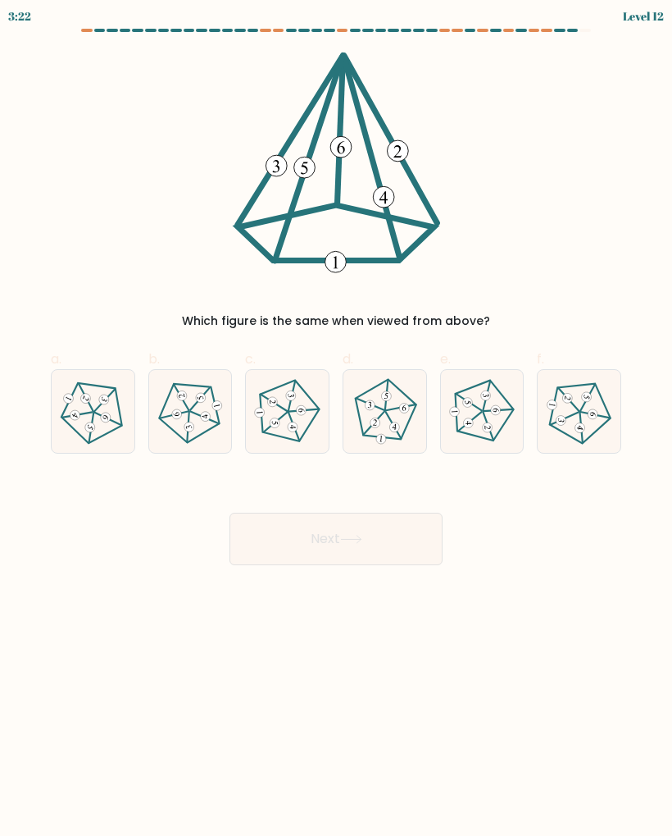
click at [503, 421] on icon at bounding box center [482, 411] width 66 height 66
click at [337, 421] on input "e." at bounding box center [336, 423] width 1 height 11
radio input "true"
click at [422, 544] on button "Next" at bounding box center [336, 538] width 213 height 52
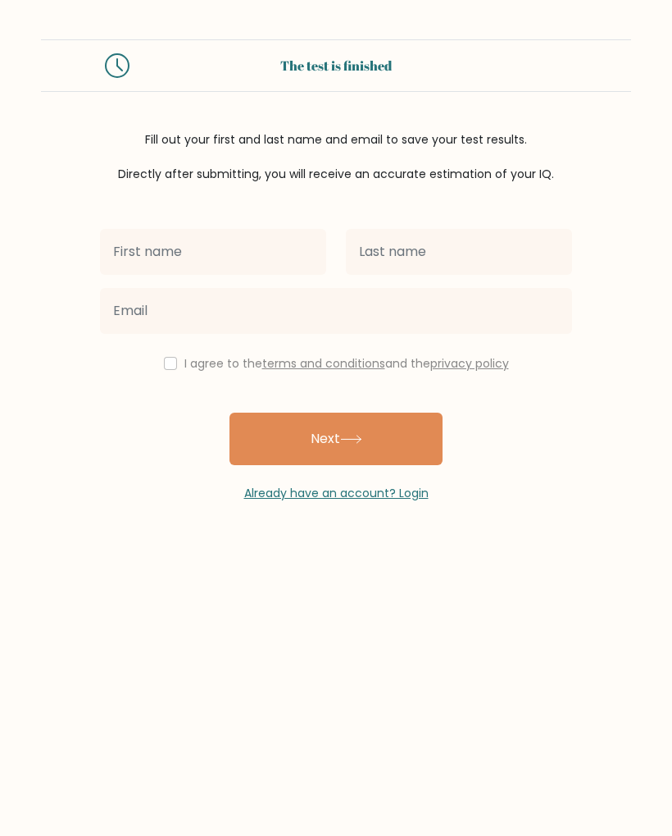
click at [275, 253] on input "text" at bounding box center [213, 252] width 226 height 46
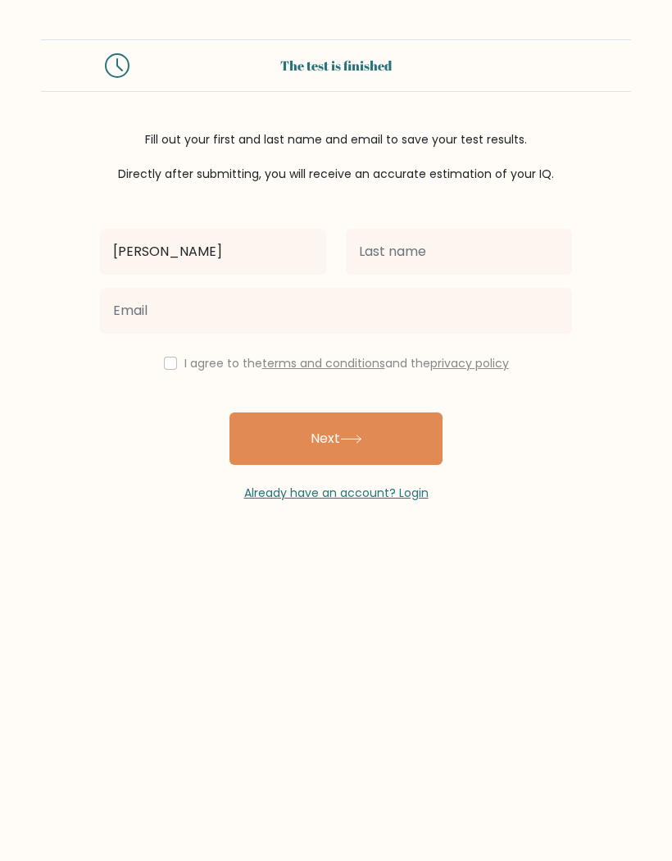
type input "[PERSON_NAME]"
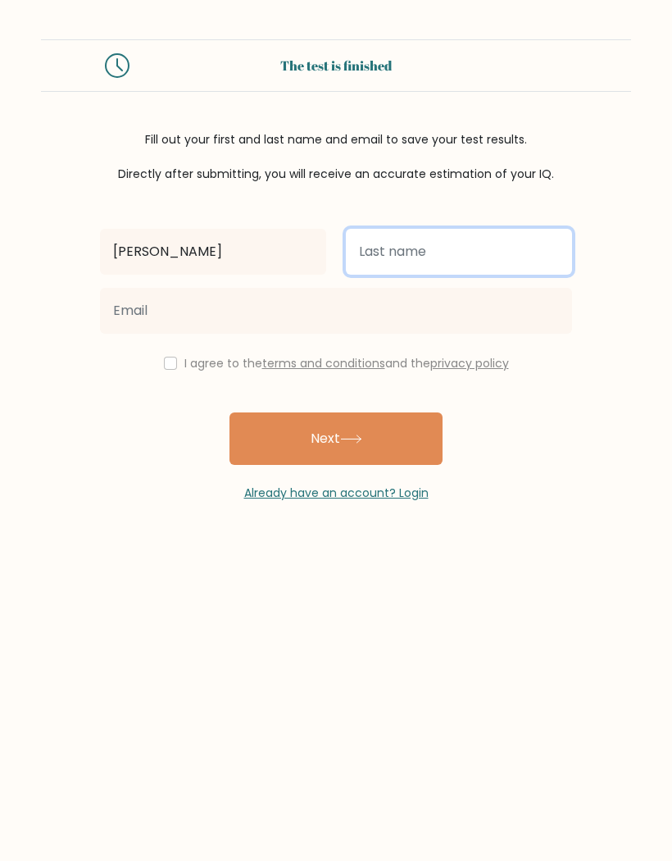
click at [486, 256] on input "text" at bounding box center [459, 252] width 226 height 46
type input "Ali"
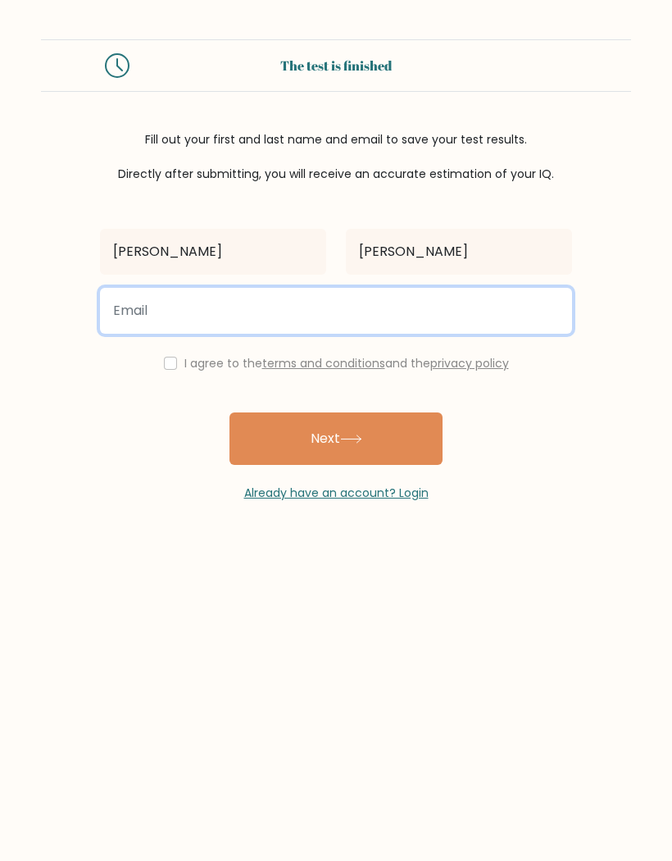
click at [531, 308] on input "email" at bounding box center [336, 311] width 472 height 46
type input "nawrin1707@gmail.com"
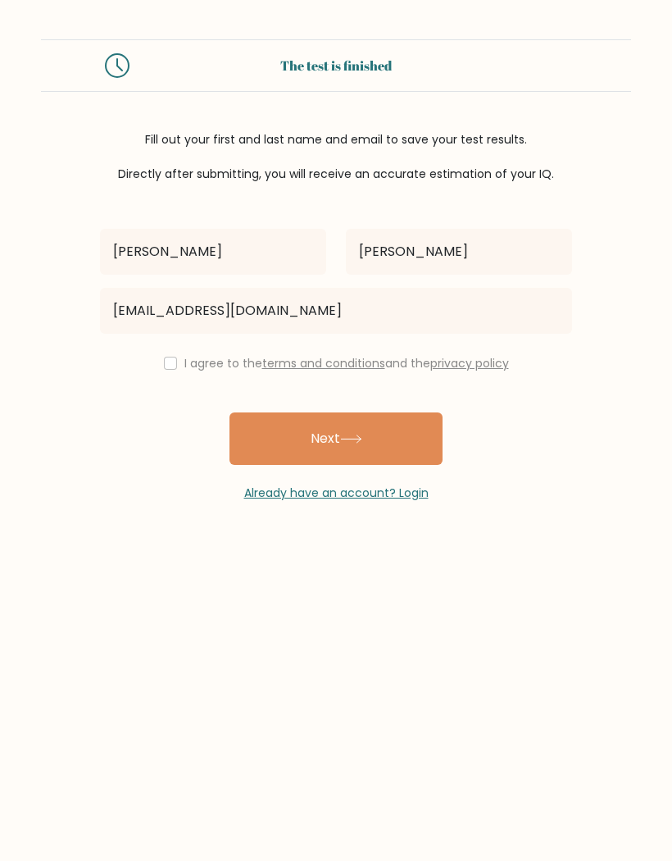
click at [170, 364] on input "checkbox" at bounding box center [170, 363] width 13 height 13
checkbox input "true"
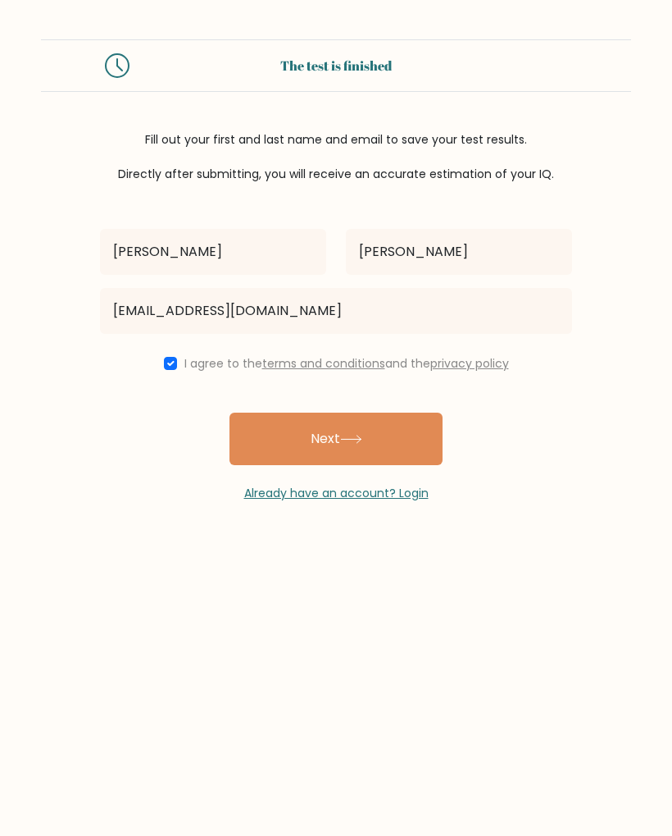
click at [369, 440] on button "Next" at bounding box center [336, 438] width 213 height 52
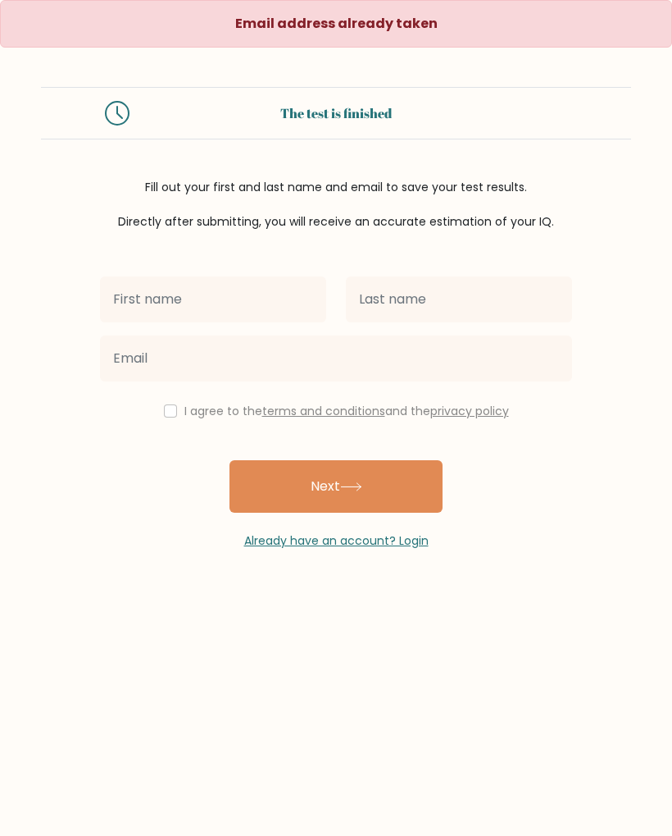
click at [292, 305] on input "text" at bounding box center [213, 299] width 226 height 46
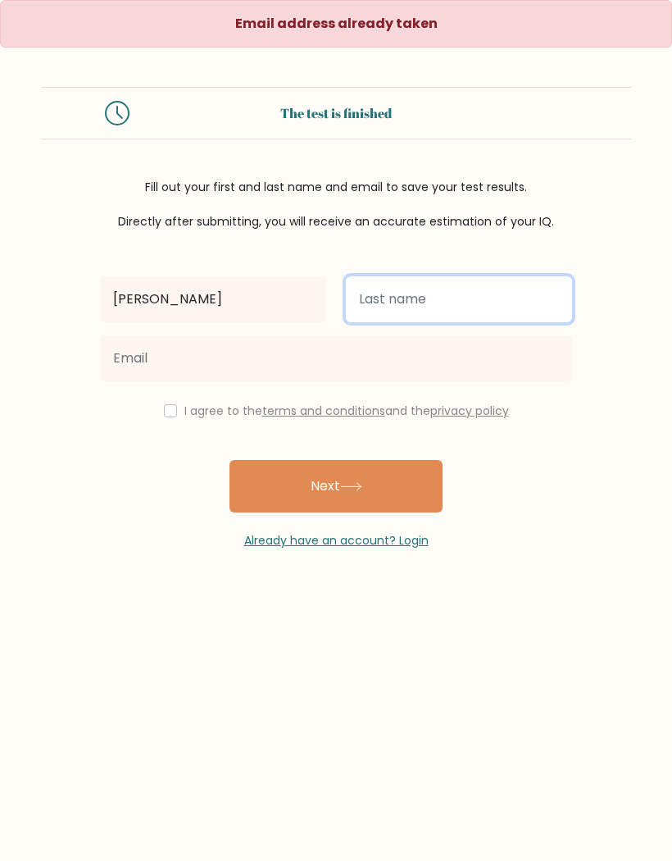
click at [526, 287] on input "text" at bounding box center [459, 299] width 226 height 46
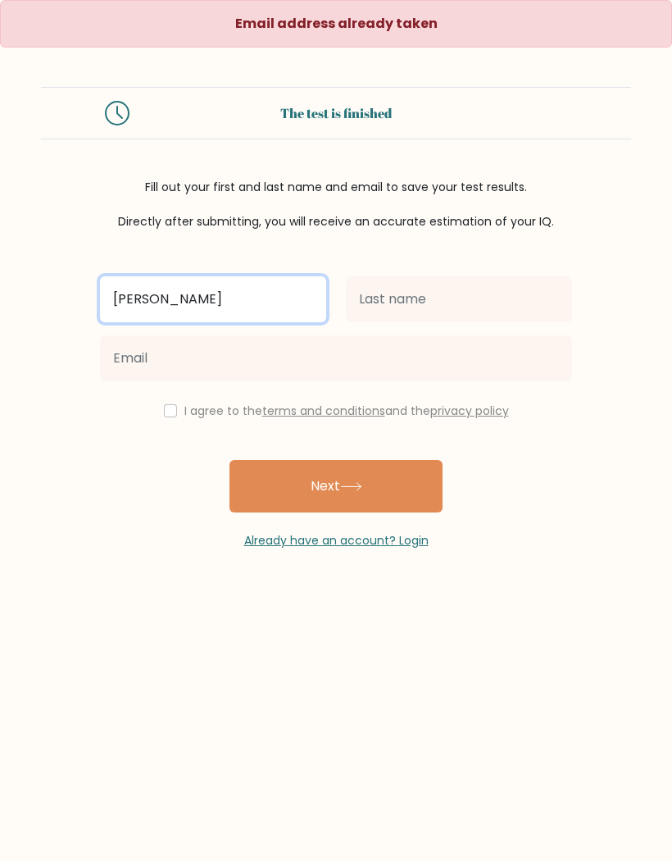
click at [298, 312] on input "Nawrin Ali" at bounding box center [213, 299] width 226 height 46
type input "[PERSON_NAME]"
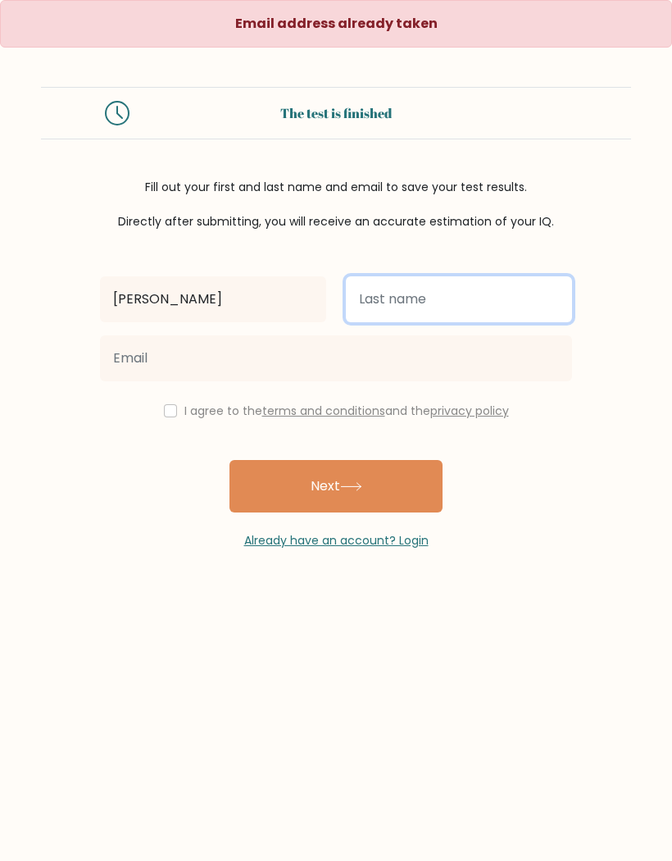
click at [516, 301] on input "text" at bounding box center [459, 299] width 226 height 46
type input "Ali"
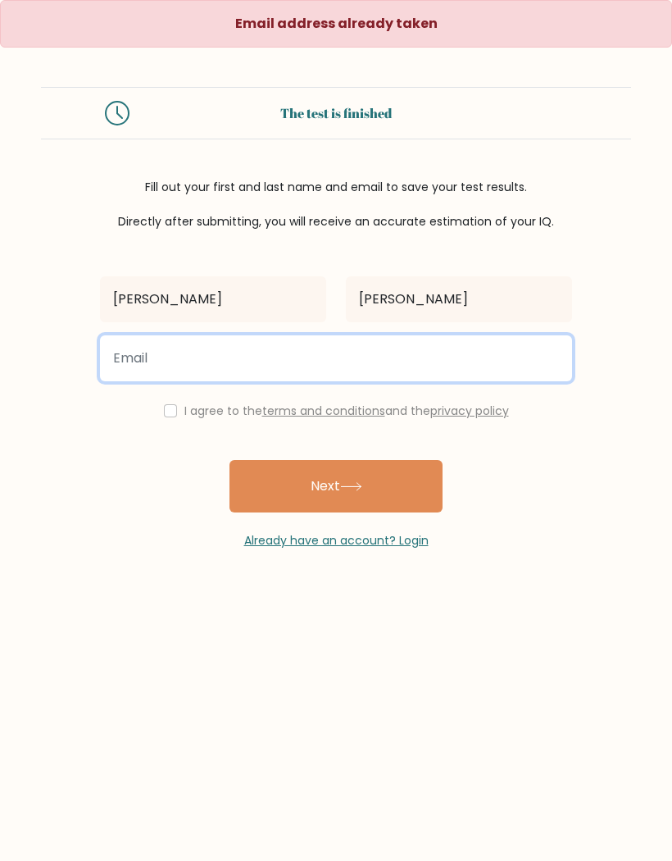
click at [480, 362] on input "email" at bounding box center [336, 358] width 472 height 46
type input "bnali1962@gmail.com"
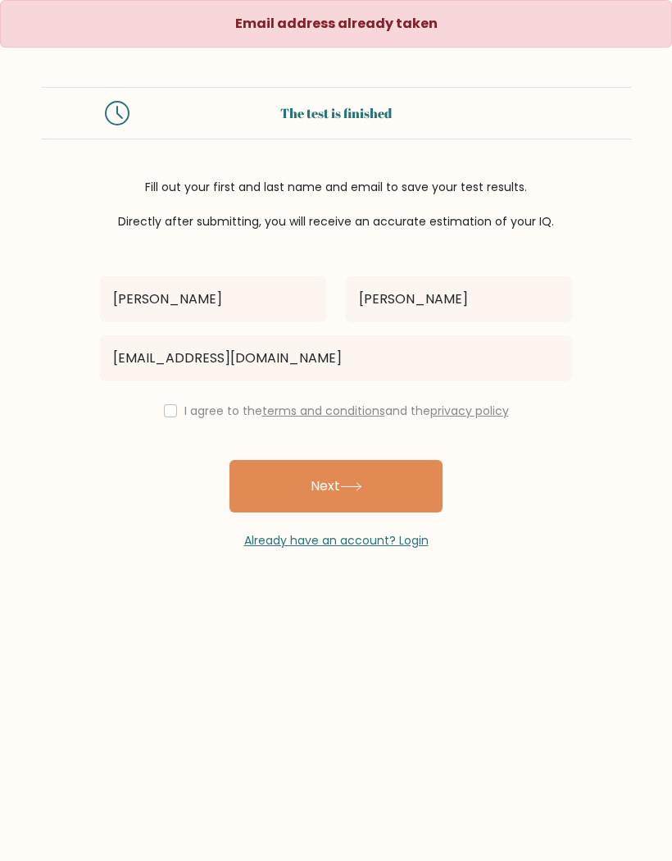
click at [171, 412] on input "checkbox" at bounding box center [170, 410] width 13 height 13
checkbox input "true"
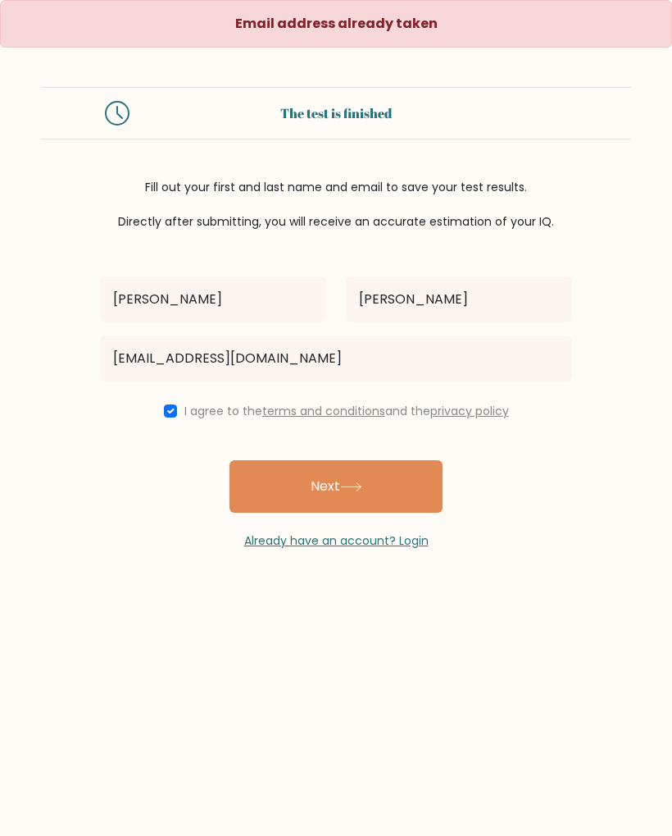
click at [395, 502] on button "Next" at bounding box center [336, 486] width 213 height 52
click at [316, 300] on input "text" at bounding box center [213, 299] width 226 height 46
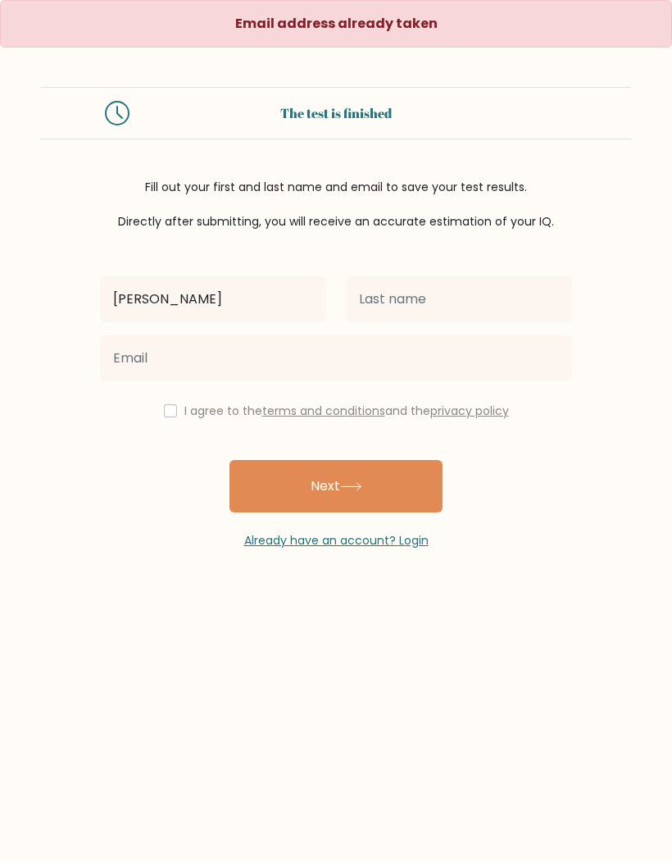
type input "[PERSON_NAME]"
click at [558, 258] on div "[PERSON_NAME] I agree to the terms and conditions and the privacy policy Next A…" at bounding box center [336, 389] width 492 height 319
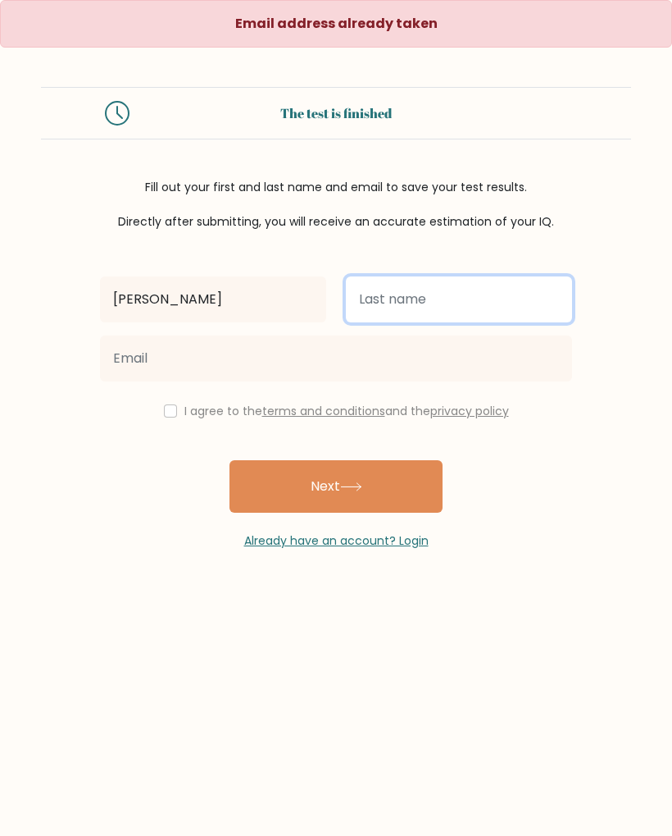
click at [525, 305] on input "text" at bounding box center [459, 299] width 226 height 46
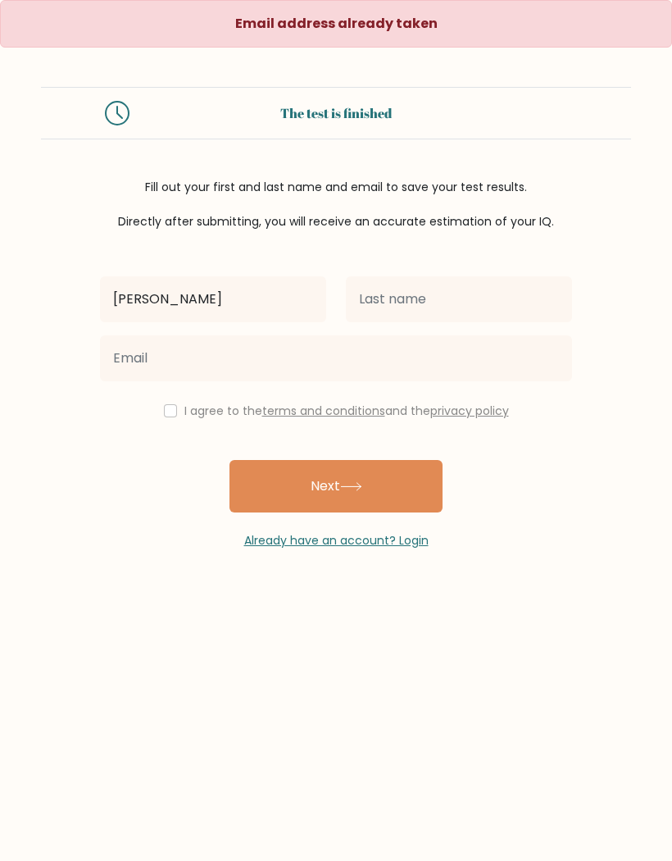
click at [419, 538] on link "Already have an account? Login" at bounding box center [336, 540] width 184 height 16
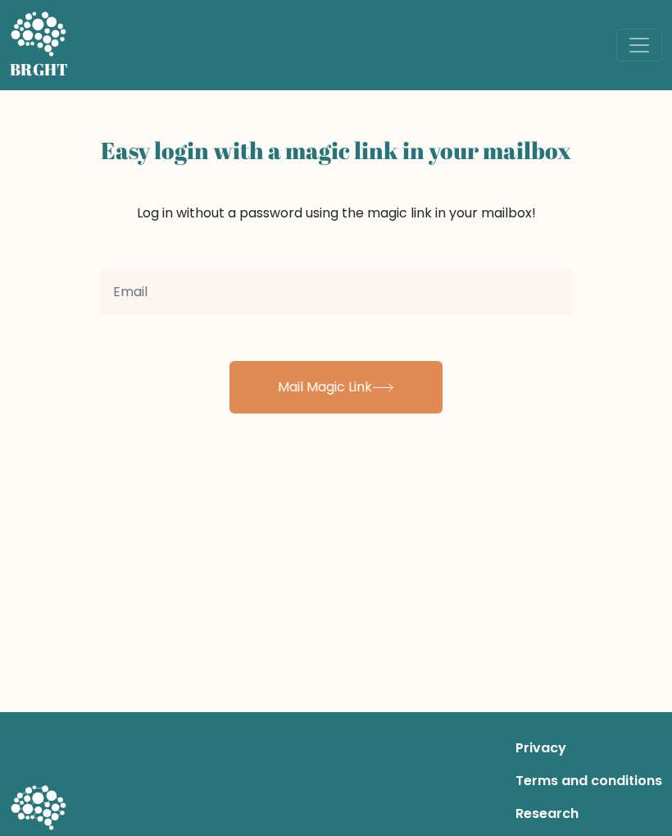
click at [522, 301] on input "email" at bounding box center [336, 292] width 472 height 46
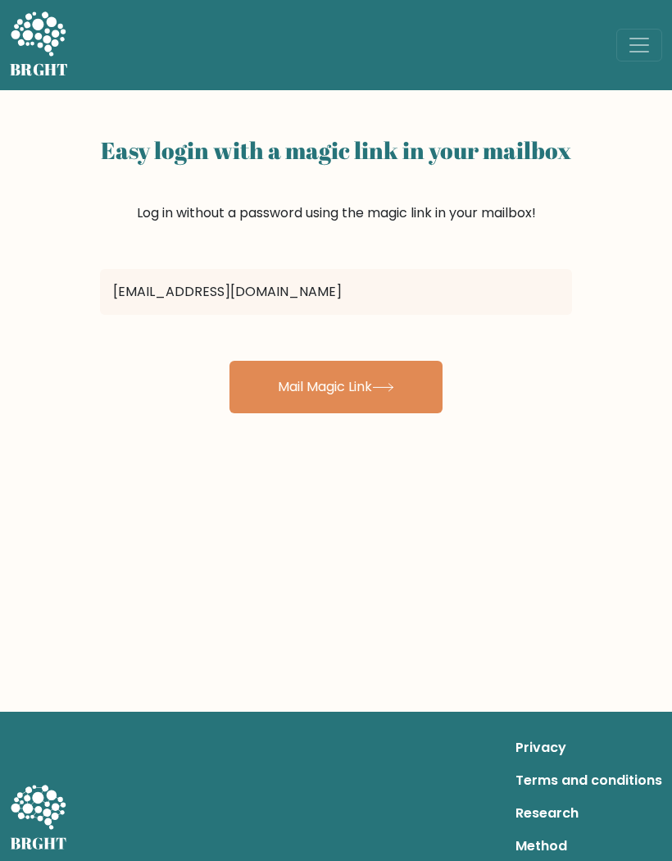
type input "[EMAIL_ADDRESS][DOMAIN_NAME]"
click at [413, 390] on button "Mail Magic Link" at bounding box center [336, 387] width 213 height 52
